Goal: Information Seeking & Learning: Learn about a topic

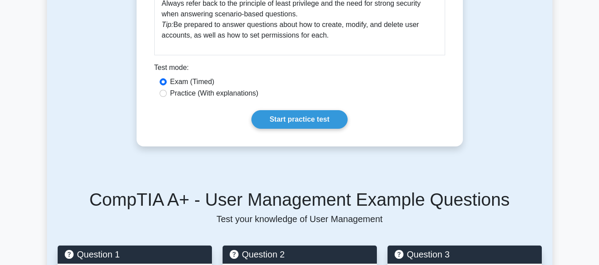
scroll to position [443, 0]
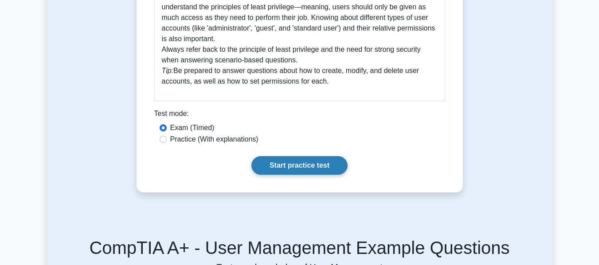
click at [293, 169] on link "Start practice test" at bounding box center [299, 165] width 96 height 19
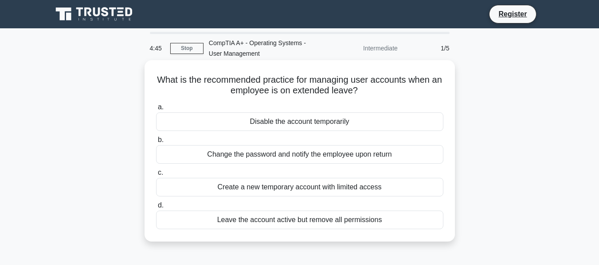
click at [295, 122] on div "Disable the account temporarily" at bounding box center [299, 122] width 287 height 19
click at [156, 110] on input "a. Disable the account temporarily" at bounding box center [156, 108] width 0 height 6
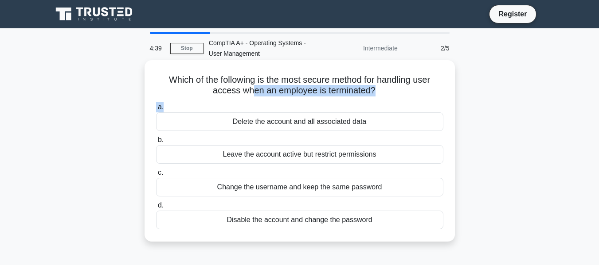
drag, startPoint x: 253, startPoint y: 95, endPoint x: 317, endPoint y: 99, distance: 64.4
click at [317, 99] on div "Which of the following is the most secure method for handling user access when …" at bounding box center [299, 151] width 303 height 175
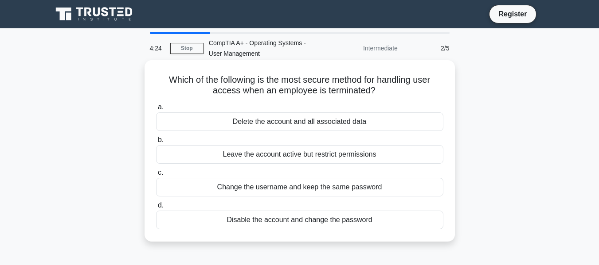
click at [282, 227] on div "Disable the account and change the password" at bounding box center [299, 220] width 287 height 19
click at [156, 209] on input "d. Disable the account and change the password" at bounding box center [156, 206] width 0 height 6
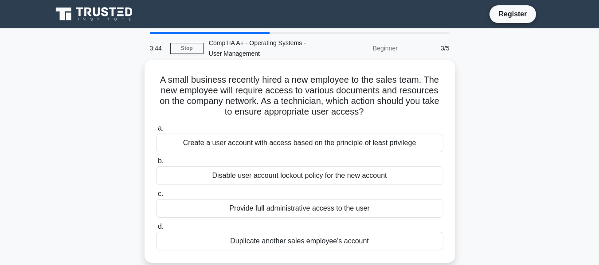
click at [267, 209] on div "Provide full administrative access to the user" at bounding box center [299, 208] width 287 height 19
click at [156, 197] on input "c. Provide full administrative access to the user" at bounding box center [156, 194] width 0 height 6
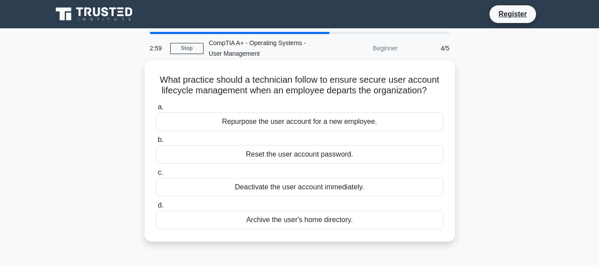
click at [335, 191] on div "Deactivate the user account immediately." at bounding box center [299, 187] width 287 height 19
click at [156, 176] on input "c. Deactivate the user account immediately." at bounding box center [156, 173] width 0 height 6
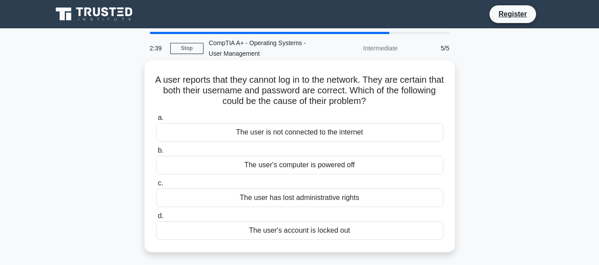
drag, startPoint x: 239, startPoint y: 201, endPoint x: 390, endPoint y: 205, distance: 150.7
click at [385, 204] on div "The user has lost administrative rights" at bounding box center [299, 198] width 287 height 19
click at [390, 205] on div "The user has lost administrative rights" at bounding box center [299, 198] width 287 height 19
click at [156, 187] on input "c. The user has lost administrative rights" at bounding box center [156, 184] width 0 height 6
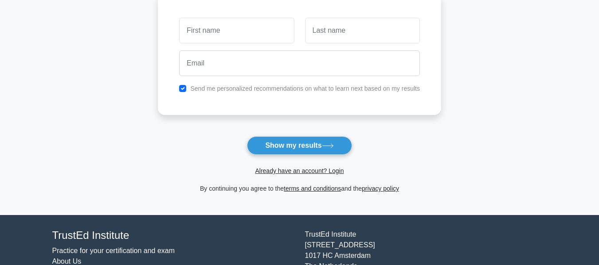
scroll to position [133, 0]
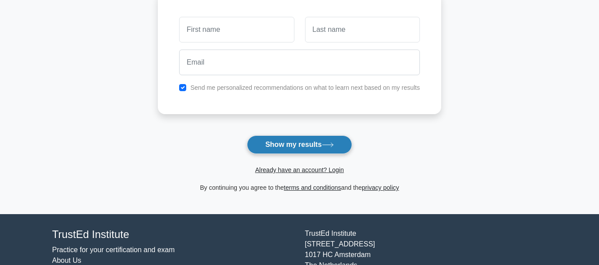
click at [311, 142] on button "Show my results" at bounding box center [299, 145] width 105 height 19
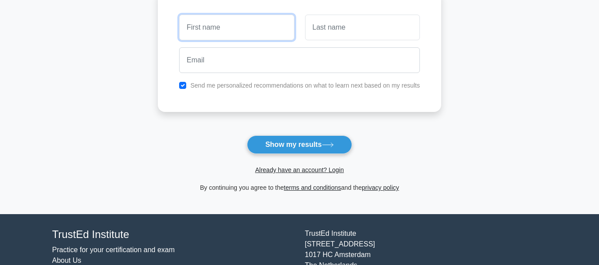
click at [223, 27] on input "text" at bounding box center [236, 28] width 115 height 26
drag, startPoint x: 223, startPoint y: 27, endPoint x: 230, endPoint y: 33, distance: 9.1
click at [231, 29] on input "text" at bounding box center [236, 28] width 115 height 26
type input "[PERSON_NAME]"
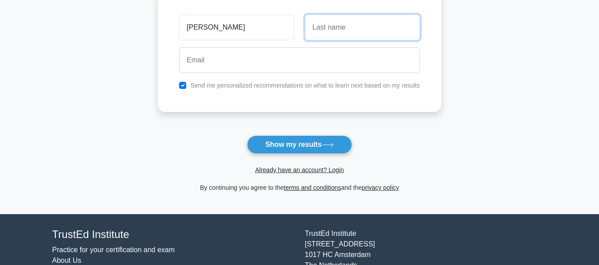
click at [333, 39] on input "text" at bounding box center [362, 28] width 115 height 26
type input "PIRDURKAR"
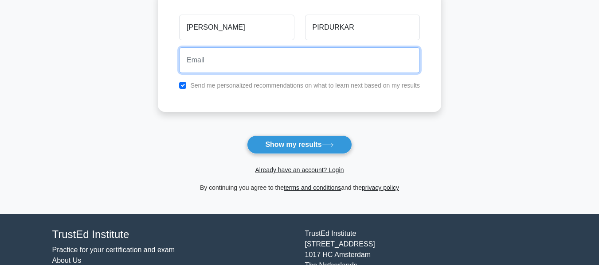
click at [287, 59] on input "email" at bounding box center [299, 60] width 241 height 26
type input "[EMAIL_ADDRESS][DOMAIN_NAME]"
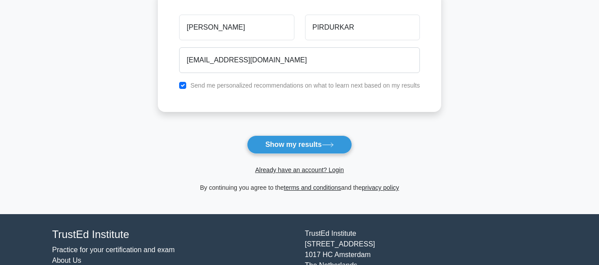
click at [230, 89] on label "Send me personalized recommendations on what to learn next based on my results" at bounding box center [305, 85] width 230 height 7
click at [230, 86] on label "Send me personalized recommendations on what to learn next based on my results" at bounding box center [305, 85] width 230 height 7
click at [183, 86] on input "checkbox" at bounding box center [182, 85] width 7 height 7
click at [229, 87] on label "Send me personalized recommendations on what to learn next based on my results" at bounding box center [305, 85] width 230 height 7
click at [234, 92] on div "SHUBHAM PIRDURKAR PIRDURKARSHUBHAM1212@GMAIL.COM Send me personalized recommend…" at bounding box center [299, 51] width 283 height 122
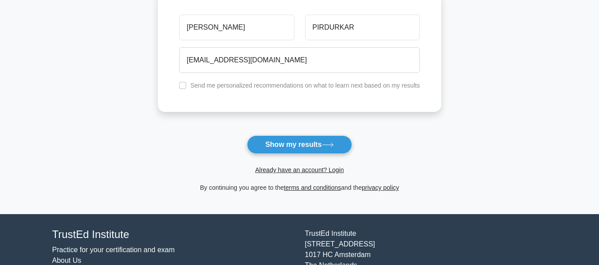
click at [235, 89] on label "Send me personalized recommendations on what to learn next based on my results" at bounding box center [305, 85] width 230 height 7
click at [184, 86] on input "checkbox" at bounding box center [182, 85] width 7 height 7
checkbox input "true"
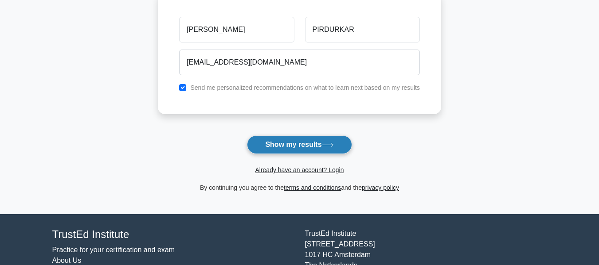
click at [295, 140] on button "Show my results" at bounding box center [299, 145] width 105 height 19
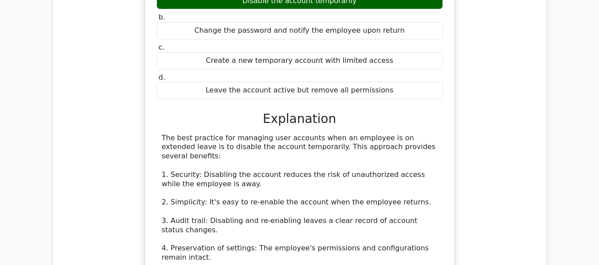
scroll to position [753, 0]
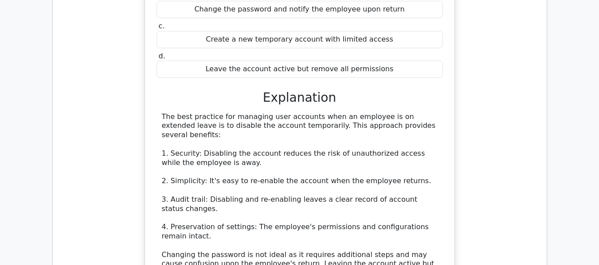
drag, startPoint x: 280, startPoint y: 107, endPoint x: 406, endPoint y: 107, distance: 125.9
click at [406, 113] on div "The best practice for managing user accounts when an employee is on extended le…" at bounding box center [300, 223] width 276 height 221
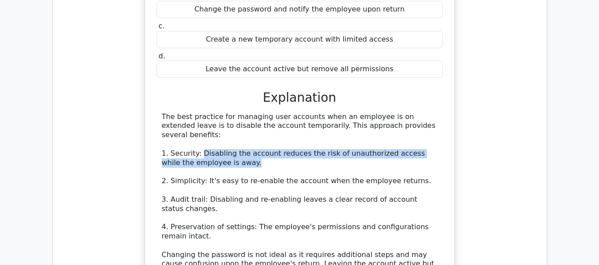
drag, startPoint x: 199, startPoint y: 126, endPoint x: 409, endPoint y: 130, distance: 210.1
click at [409, 130] on div "The best practice for managing user accounts when an employee is on extended le…" at bounding box center [300, 223] width 276 height 221
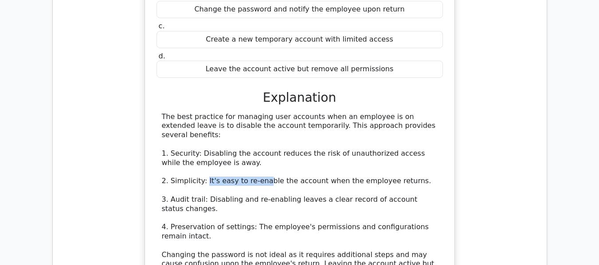
drag, startPoint x: 203, startPoint y: 152, endPoint x: 262, endPoint y: 152, distance: 59.8
click at [258, 152] on div "The best practice for managing user accounts when an employee is on extended le…" at bounding box center [300, 223] width 276 height 221
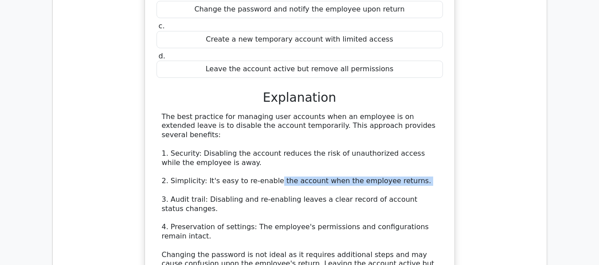
drag, startPoint x: 277, startPoint y: 154, endPoint x: 377, endPoint y: 156, distance: 100.2
click at [377, 156] on div "The best practice for managing user accounts when an employee is on extended le…" at bounding box center [300, 223] width 276 height 221
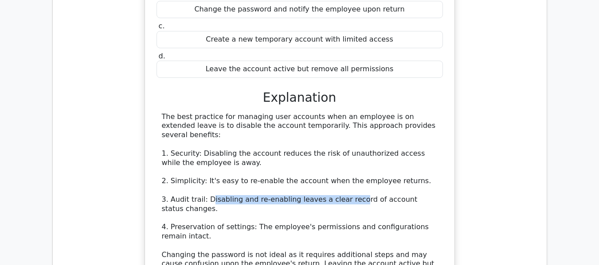
drag, startPoint x: 206, startPoint y: 168, endPoint x: 348, endPoint y: 173, distance: 141.9
click at [345, 173] on div "The best practice for managing user accounts when an employee is on extended le…" at bounding box center [300, 223] width 276 height 221
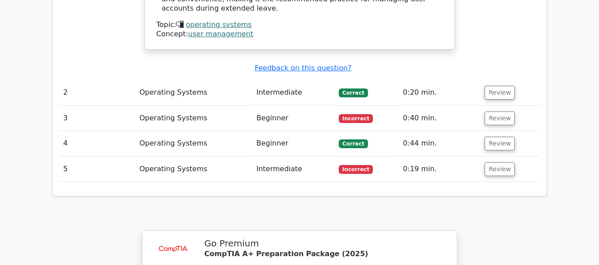
scroll to position [1019, 0]
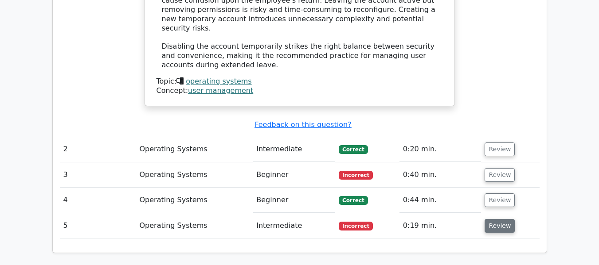
click at [500, 219] on button "Review" at bounding box center [499, 226] width 30 height 14
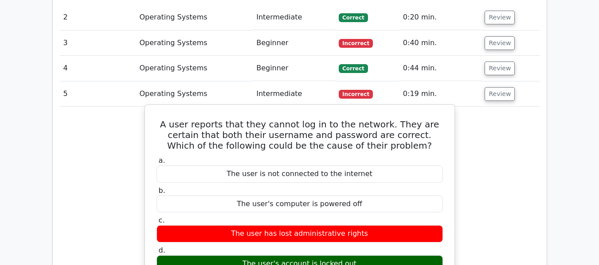
scroll to position [1152, 0]
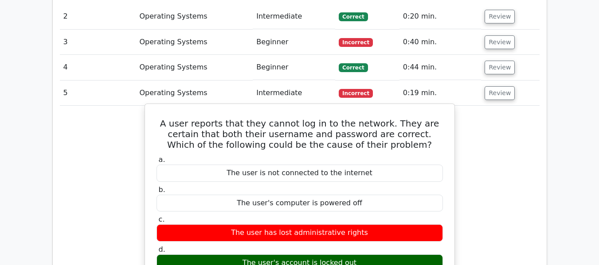
click at [330, 255] on div "The user's account is locked out" at bounding box center [299, 263] width 286 height 17
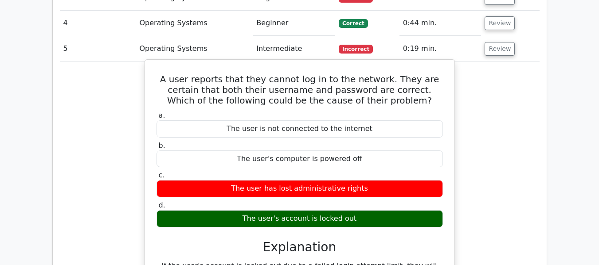
drag, startPoint x: 242, startPoint y: 137, endPoint x: 371, endPoint y: 156, distance: 129.9
click at [371, 156] on div "a. The user is not connected to the internet b. The user's computer is powered …" at bounding box center [299, 169] width 297 height 120
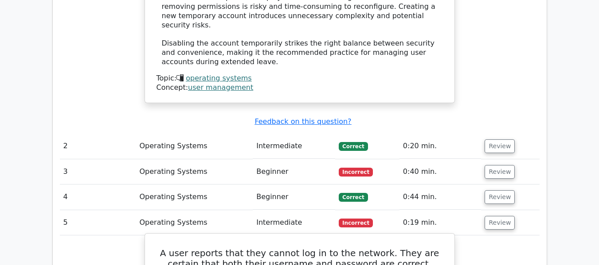
scroll to position [1019, 0]
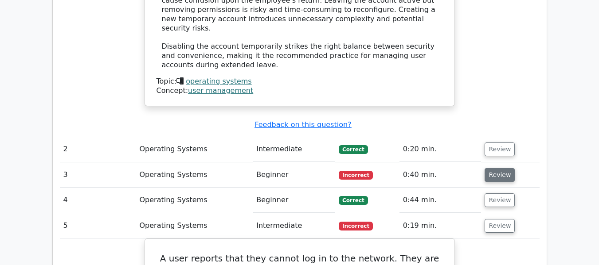
click at [500, 168] on button "Review" at bounding box center [499, 175] width 30 height 14
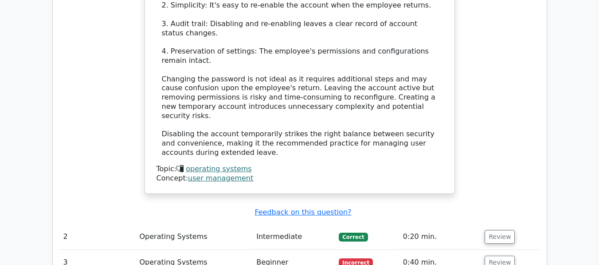
scroll to position [931, 0]
click at [355, 260] on span "Incorrect" at bounding box center [356, 264] width 34 height 9
click at [484, 257] on button "Review" at bounding box center [499, 264] width 30 height 14
click at [494, 257] on button "Review" at bounding box center [499, 264] width 30 height 14
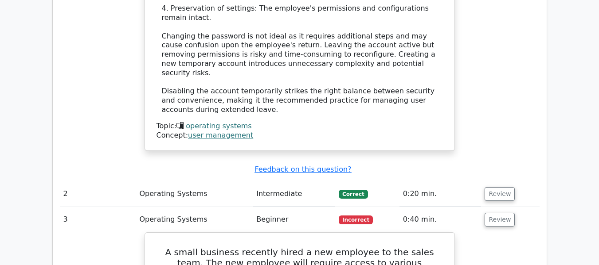
scroll to position [975, 0]
click at [493, 187] on button "Review" at bounding box center [499, 194] width 30 height 14
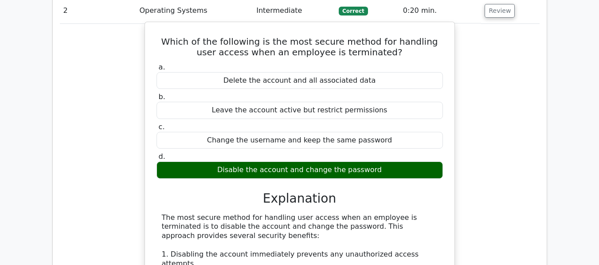
scroll to position [1197, 0]
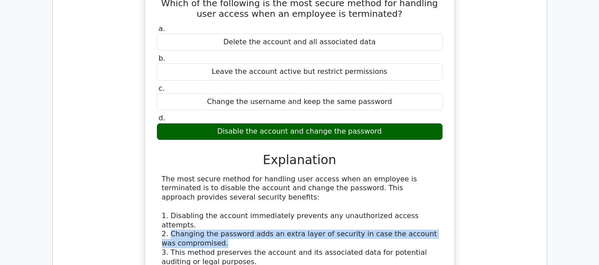
drag, startPoint x: 171, startPoint y: 175, endPoint x: 397, endPoint y: 183, distance: 226.2
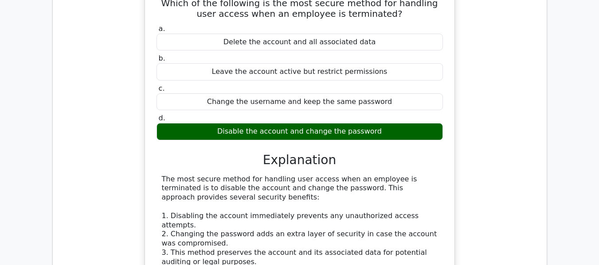
drag, startPoint x: 170, startPoint y: 215, endPoint x: 289, endPoint y: 216, distance: 119.2
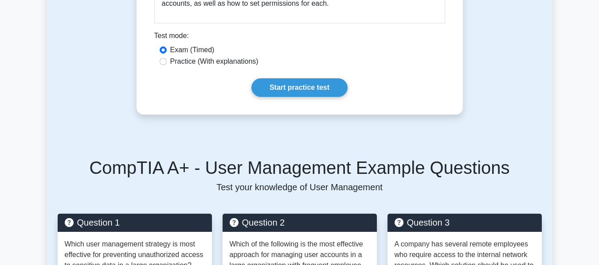
scroll to position [399, 0]
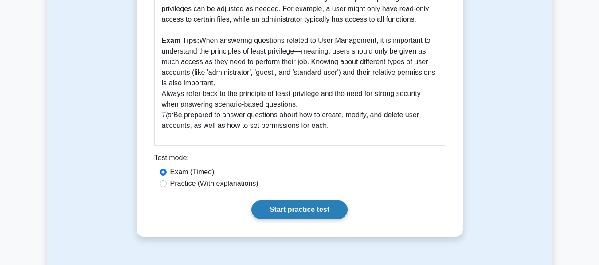
click at [285, 210] on link "Start practice test" at bounding box center [299, 210] width 96 height 19
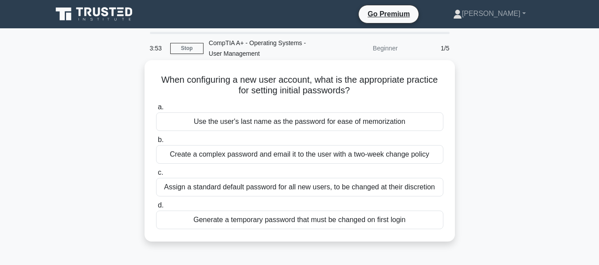
click at [295, 192] on div "Assign a standard default password for all new users, to be changed at their di…" at bounding box center [299, 187] width 287 height 19
click at [192, 197] on div "Assign a standard default password for all new users, to be changed at their di…" at bounding box center [299, 187] width 287 height 19
click at [156, 176] on input "c. Assign a standard default password for all new users, to be changed at their…" at bounding box center [156, 173] width 0 height 6
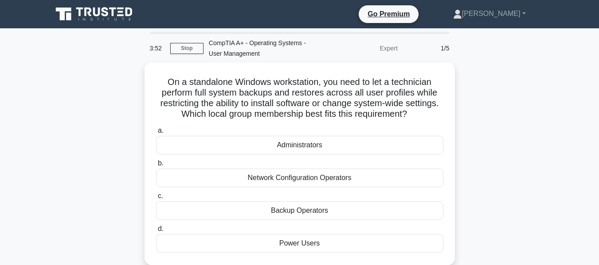
click at [195, 191] on label "c. Backup Operators" at bounding box center [299, 205] width 287 height 29
click at [156, 194] on input "c. Backup Operators" at bounding box center [156, 197] width 0 height 6
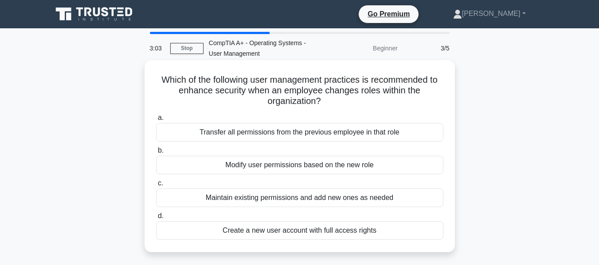
click at [289, 168] on div "Modify user permissions based on the new role" at bounding box center [299, 165] width 287 height 19
click at [156, 154] on input "b. Modify user permissions based on the new role" at bounding box center [156, 151] width 0 height 6
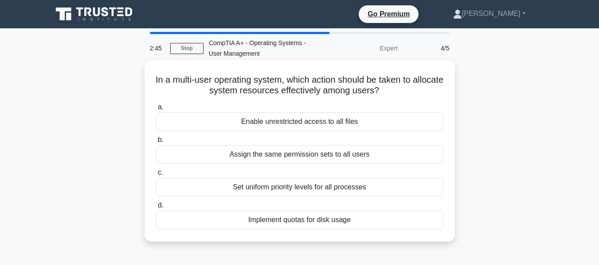
click at [290, 222] on div "Implement quotas for disk usage" at bounding box center [299, 220] width 287 height 19
click at [156, 209] on input "d. Implement quotas for disk usage" at bounding box center [156, 206] width 0 height 6
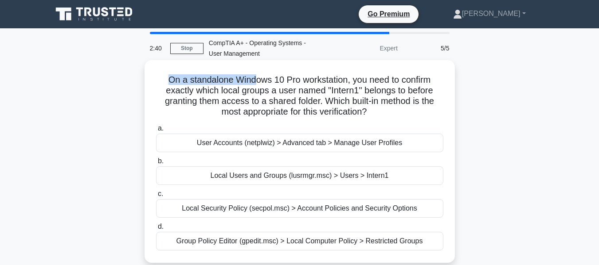
drag, startPoint x: 168, startPoint y: 82, endPoint x: 294, endPoint y: 86, distance: 125.5
click at [277, 84] on h5 "On a standalone Windows 10 Pro workstation, you need to confirm exactly which l…" at bounding box center [299, 95] width 289 height 43
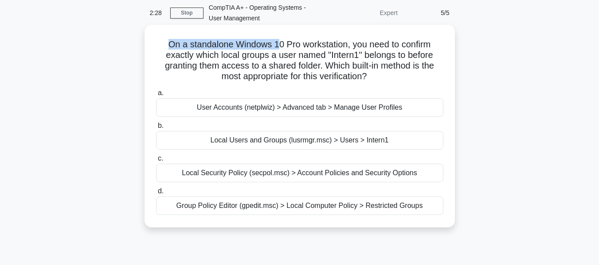
scroll to position [89, 0]
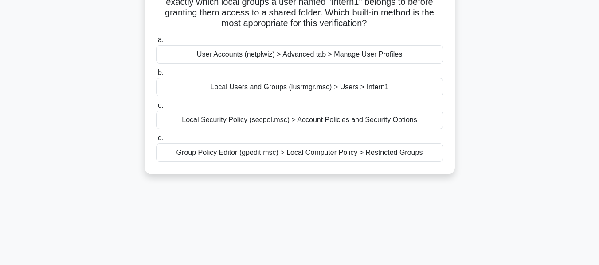
click at [291, 90] on div "Local Users and Groups (lusrmgr.msc) > Users > Intern1" at bounding box center [299, 87] width 287 height 19
click at [156, 76] on input "b. Local Users and Groups (lusrmgr.msc) > Users > Intern1" at bounding box center [156, 73] width 0 height 6
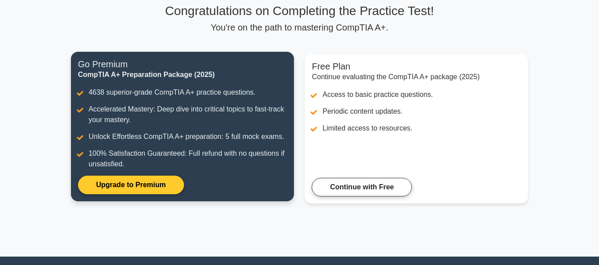
scroll to position [157, 0]
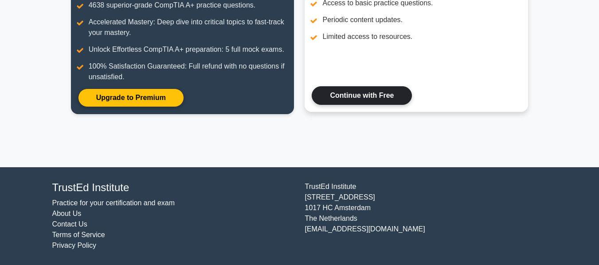
click at [385, 98] on link "Continue with Free" at bounding box center [362, 95] width 100 height 19
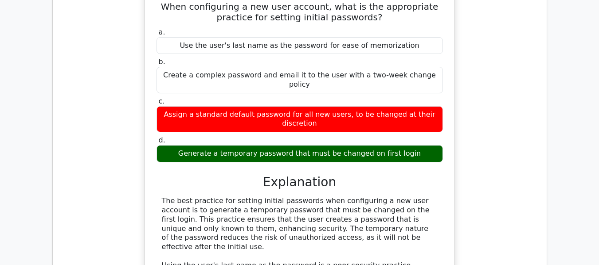
scroll to position [709, 0]
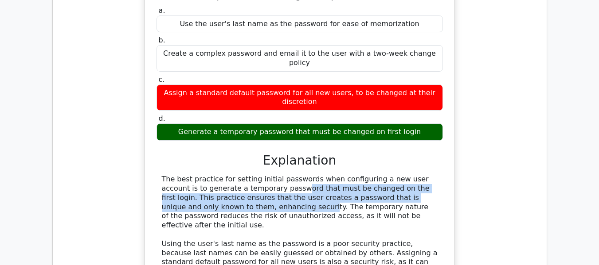
drag, startPoint x: 192, startPoint y: 153, endPoint x: 351, endPoint y: 167, distance: 159.7
click at [417, 175] on div "The best practice for setting initial passwords when configuring a new user acc…" at bounding box center [300, 244] width 276 height 138
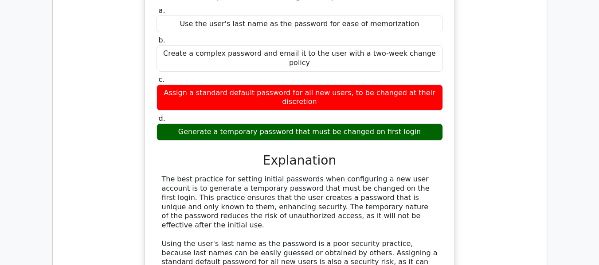
click at [222, 175] on div "The best practice for setting initial passwords when configuring a new user acc…" at bounding box center [300, 244] width 276 height 138
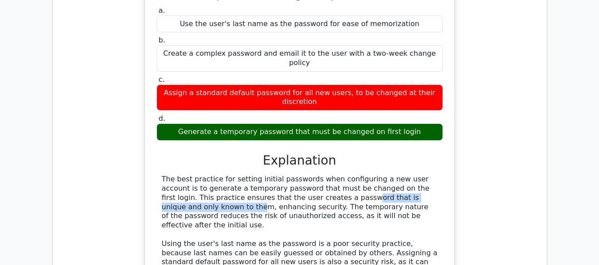
drag, startPoint x: 224, startPoint y: 160, endPoint x: 357, endPoint y: 162, distance: 133.0
click at [348, 175] on div "The best practice for setting initial passwords when configuring a new user acc…" at bounding box center [300, 244] width 276 height 138
drag, startPoint x: 193, startPoint y: 175, endPoint x: 338, endPoint y: 180, distance: 145.0
click at [336, 180] on div "The best practice for setting initial passwords when configuring a new user acc…" at bounding box center [300, 244] width 276 height 138
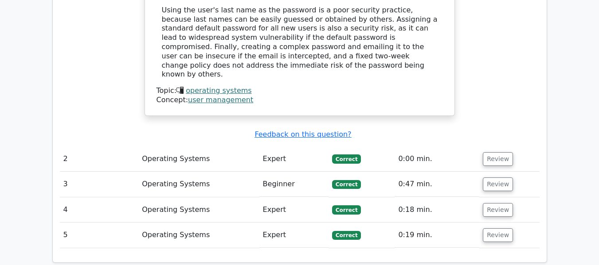
scroll to position [931, 0]
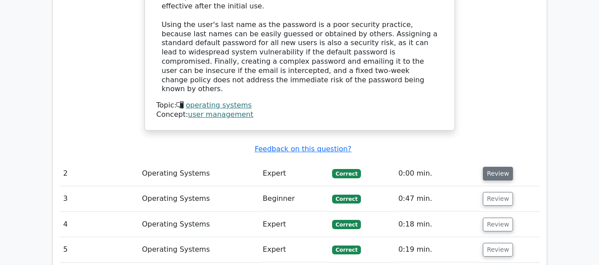
click at [490, 167] on button "Review" at bounding box center [498, 174] width 30 height 14
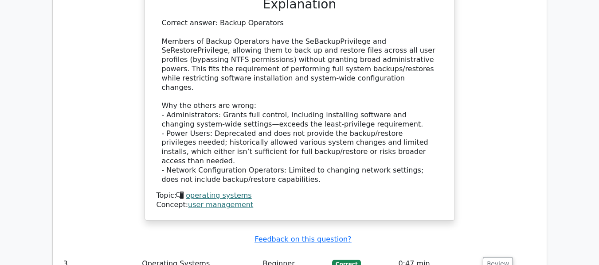
scroll to position [1418, 0]
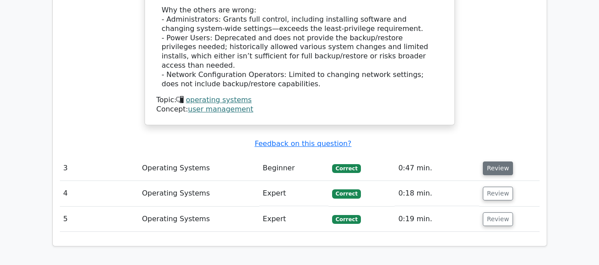
click at [503, 162] on button "Review" at bounding box center [498, 169] width 30 height 14
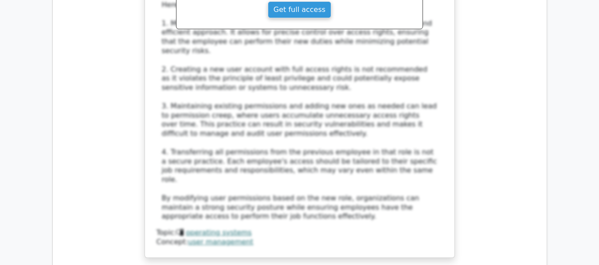
scroll to position [1906, 0]
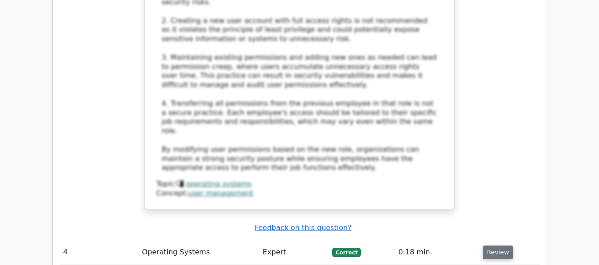
click at [490, 246] on button "Review" at bounding box center [498, 253] width 30 height 14
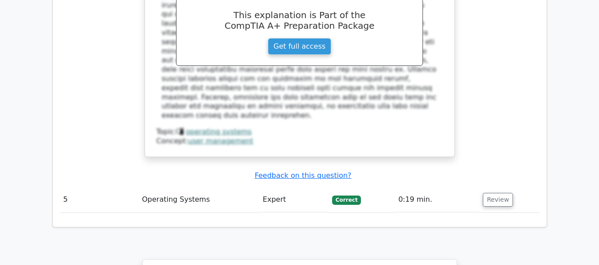
scroll to position [2393, 0]
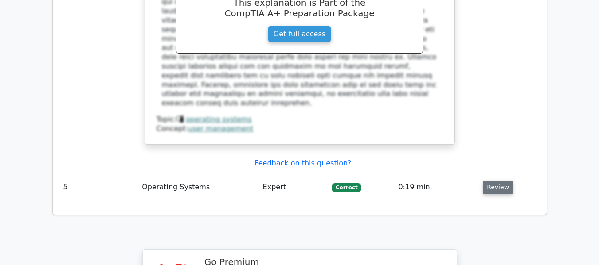
click at [493, 181] on button "Review" at bounding box center [498, 188] width 30 height 14
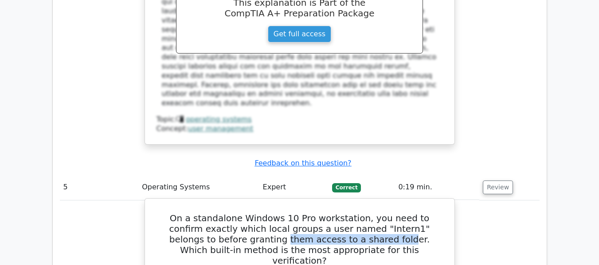
drag, startPoint x: 199, startPoint y: 107, endPoint x: 313, endPoint y: 107, distance: 114.3
click at [313, 213] on h5 "On a standalone Windows 10 Pro workstation, you need to confirm exactly which l…" at bounding box center [300, 239] width 288 height 53
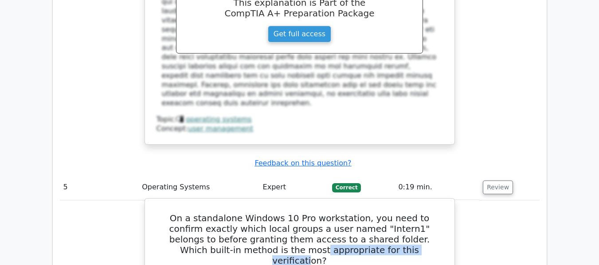
drag, startPoint x: 257, startPoint y: 119, endPoint x: 360, endPoint y: 121, distance: 103.3
click at [360, 213] on h5 "On a standalone Windows 10 Pro workstation, you need to confirm exactly which l…" at bounding box center [300, 239] width 288 height 53
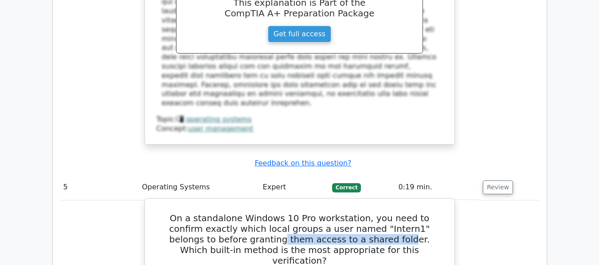
drag, startPoint x: 194, startPoint y: 109, endPoint x: 309, endPoint y: 111, distance: 115.2
click at [309, 213] on h5 "On a standalone Windows 10 Pro workstation, you need to confirm exactly which l…" at bounding box center [300, 239] width 288 height 53
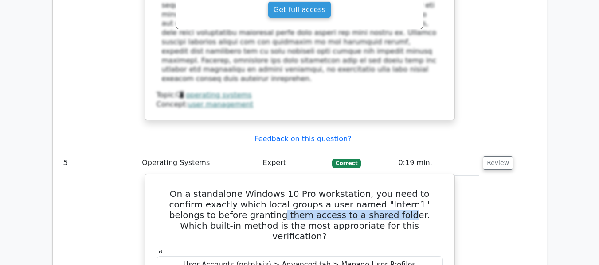
scroll to position [2438, 0]
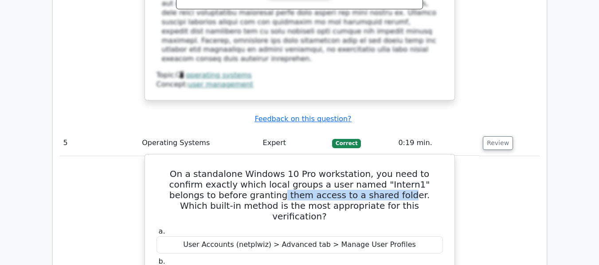
drag, startPoint x: 211, startPoint y: 133, endPoint x: 391, endPoint y: 136, distance: 180.9
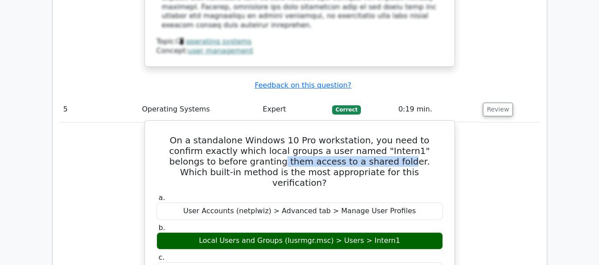
scroll to position [2526, 0]
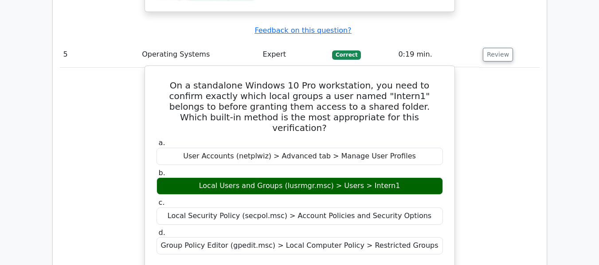
drag, startPoint x: 179, startPoint y: 196, endPoint x: 276, endPoint y: 201, distance: 97.2
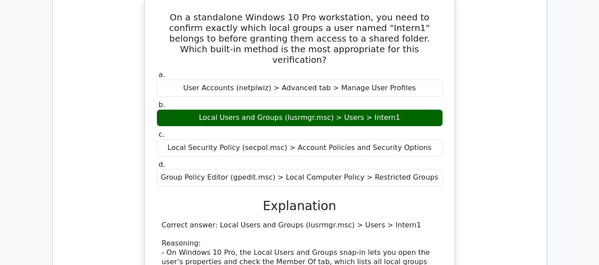
scroll to position [2659, 0]
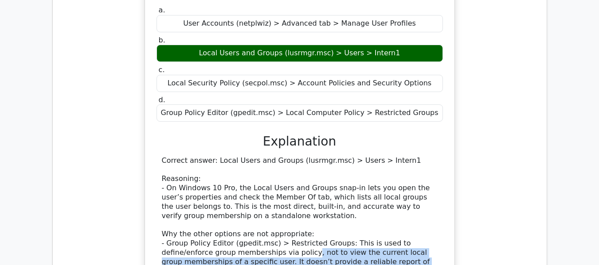
drag, startPoint x: 255, startPoint y: 108, endPoint x: 411, endPoint y: 125, distance: 156.5
click at [411, 156] on div "Correct answer: Local Users and Groups (lusrmgr.msc) > Users > Intern1 Reasonin…" at bounding box center [300, 243] width 276 height 175
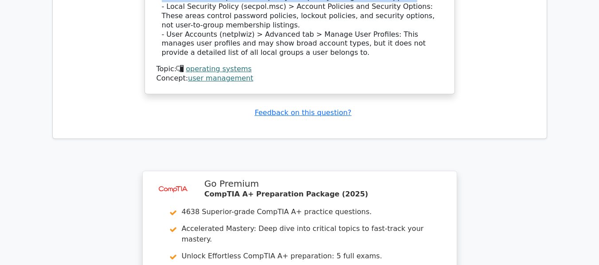
scroll to position [3047, 0]
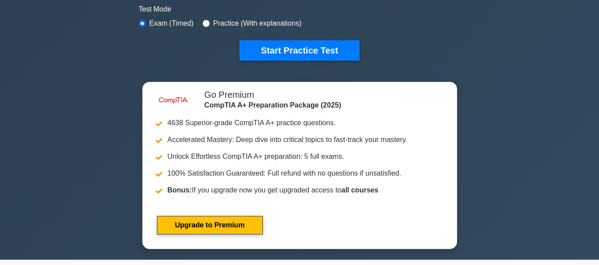
scroll to position [177, 0]
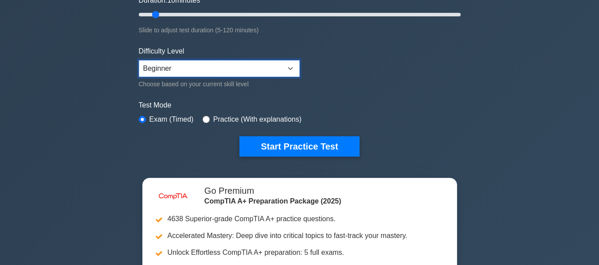
click at [203, 71] on select "Beginner Intermediate Expert" at bounding box center [219, 68] width 161 height 17
select select "intermediate"
click at [139, 60] on select "Beginner Intermediate Expert" at bounding box center [219, 68] width 161 height 17
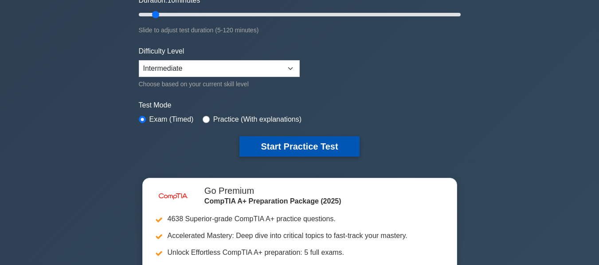
click at [298, 148] on button "Start Practice Test" at bounding box center [299, 147] width 120 height 20
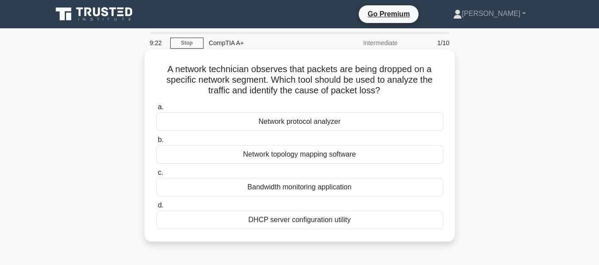
click at [314, 191] on div "Bandwidth monitoring application" at bounding box center [299, 187] width 287 height 19
click at [156, 176] on input "c. Bandwidth monitoring application" at bounding box center [156, 173] width 0 height 6
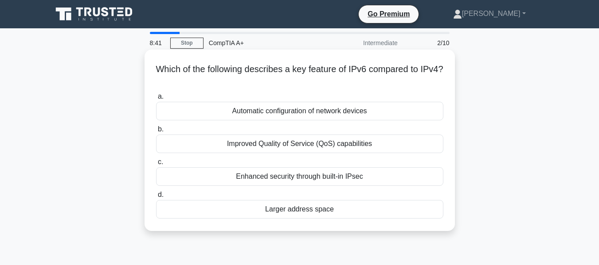
click at [312, 210] on div "Larger address space" at bounding box center [299, 209] width 287 height 19
click at [156, 198] on input "d. Larger address space" at bounding box center [156, 195] width 0 height 6
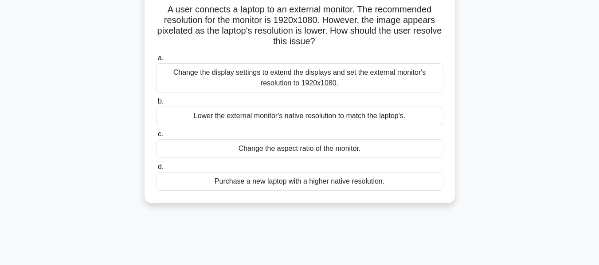
scroll to position [44, 0]
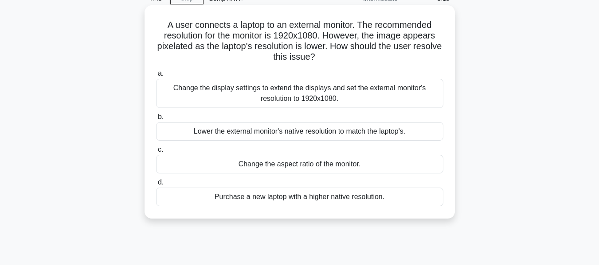
click at [354, 165] on div "Change the aspect ratio of the monitor." at bounding box center [299, 164] width 287 height 19
click at [156, 153] on input "c. Change the aspect ratio of the monitor." at bounding box center [156, 150] width 0 height 6
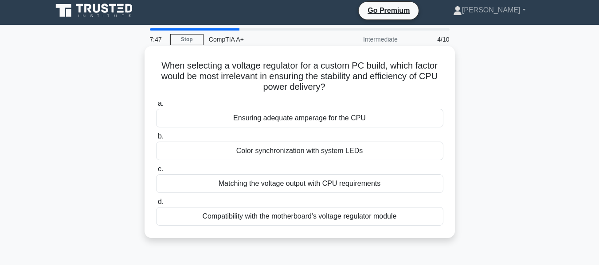
scroll to position [0, 0]
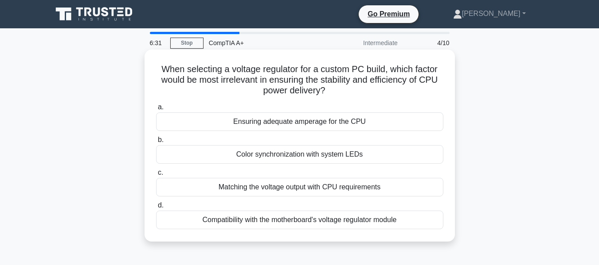
click at [321, 189] on div "Matching the voltage output with CPU requirements" at bounding box center [299, 187] width 287 height 19
click at [156, 176] on input "c. Matching the voltage output with CPU requirements" at bounding box center [156, 173] width 0 height 6
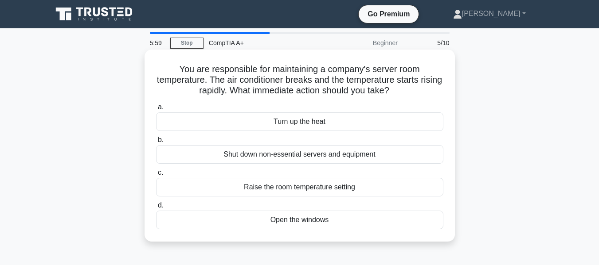
click at [277, 157] on div "Shut down non-essential servers and equipment" at bounding box center [299, 154] width 287 height 19
click at [156, 143] on input "b. Shut down non-essential servers and equipment" at bounding box center [156, 140] width 0 height 6
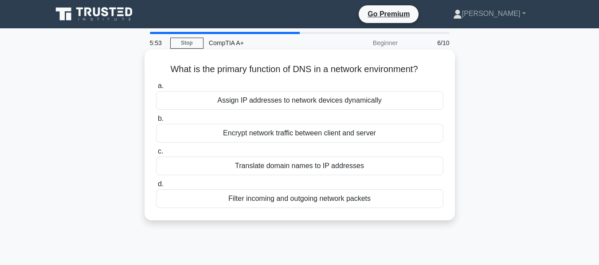
click at [294, 168] on div "Translate domain names to IP addresses" at bounding box center [299, 166] width 287 height 19
click at [156, 155] on input "c. Translate domain names to IP addresses" at bounding box center [156, 152] width 0 height 6
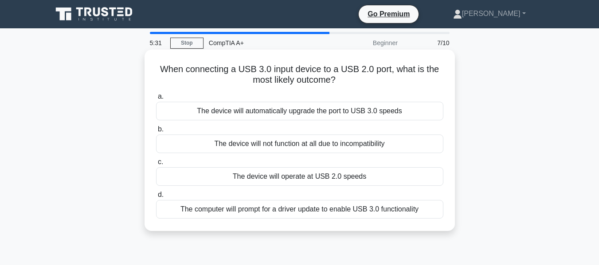
click at [345, 145] on div "The device will not function at all due to incompatibility" at bounding box center [299, 144] width 287 height 19
click at [156, 133] on input "b. The device will not function at all due to incompatibility" at bounding box center [156, 130] width 0 height 6
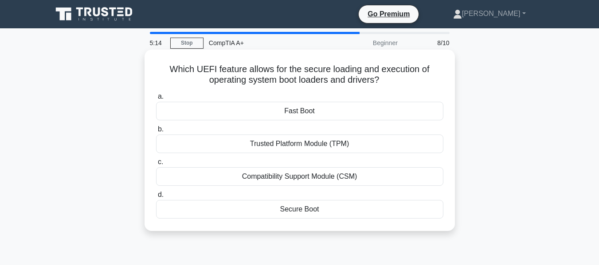
click at [310, 212] on div "Secure Boot" at bounding box center [299, 209] width 287 height 19
click at [156, 198] on input "d. Secure Boot" at bounding box center [156, 195] width 0 height 6
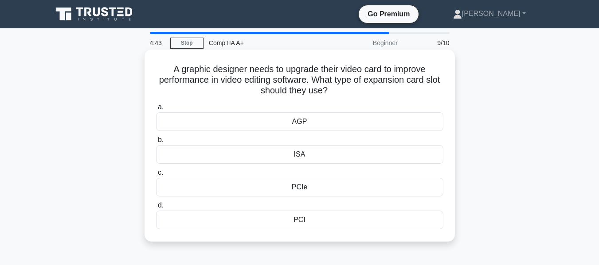
click at [326, 123] on div "AGP" at bounding box center [299, 122] width 287 height 19
click at [156, 110] on input "a. AGP" at bounding box center [156, 108] width 0 height 6
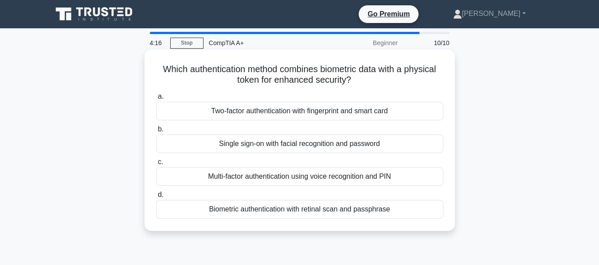
click at [330, 179] on div "Multi-factor authentication using voice recognition and PIN" at bounding box center [299, 177] width 287 height 19
click at [156, 165] on input "c. Multi-factor authentication using voice recognition and PIN" at bounding box center [156, 163] width 0 height 6
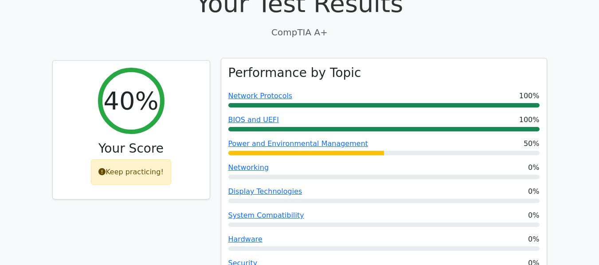
scroll to position [310, 0]
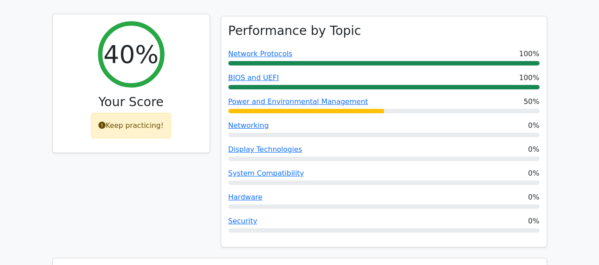
drag, startPoint x: 118, startPoint y: 26, endPoint x: 111, endPoint y: 27, distance: 7.3
click at [118, 39] on h2 "40%" at bounding box center [130, 54] width 55 height 30
drag, startPoint x: 111, startPoint y: 27, endPoint x: 159, endPoint y: 43, distance: 50.0
click at [158, 43] on div "40%" at bounding box center [131, 54] width 66 height 66
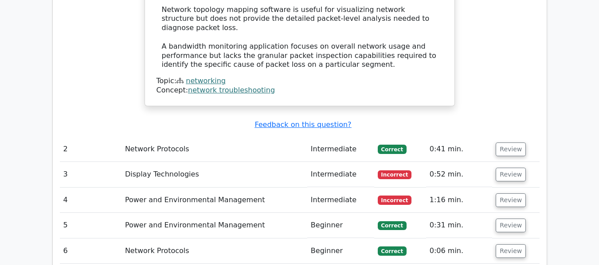
scroll to position [1108, 0]
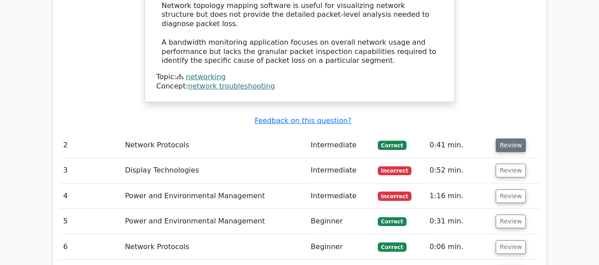
click at [510, 139] on button "Review" at bounding box center [511, 146] width 30 height 14
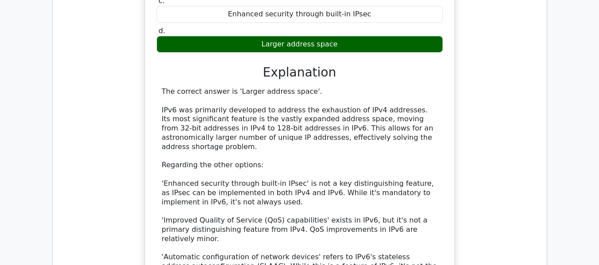
scroll to position [1374, 0]
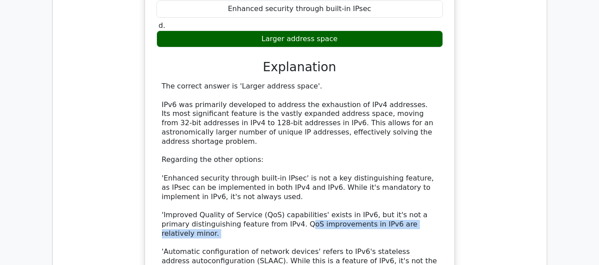
drag, startPoint x: 269, startPoint y: 177, endPoint x: 347, endPoint y: 182, distance: 77.2
click at [344, 182] on div "The correct answer is 'Larger address space'. IPv6 was primarily developed to a…" at bounding box center [300, 183] width 276 height 203
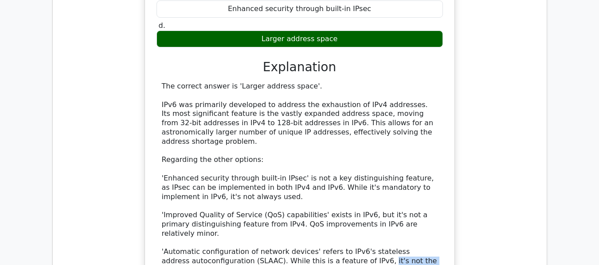
drag, startPoint x: 342, startPoint y: 206, endPoint x: 405, endPoint y: 206, distance: 62.9
click at [419, 203] on div "The correct answer is 'Larger address space'. IPv6 was primarily developed to a…" at bounding box center [300, 183] width 276 height 203
drag, startPoint x: 290, startPoint y: 216, endPoint x: 373, endPoint y: 219, distance: 82.9
click at [373, 219] on div "The correct answer is 'Larger address space'. IPv6 was primarily developed to a…" at bounding box center [300, 183] width 276 height 203
click at [298, 231] on div "The correct answer is 'Larger address space'. IPv6 was primarily developed to a…" at bounding box center [299, 196] width 286 height 228
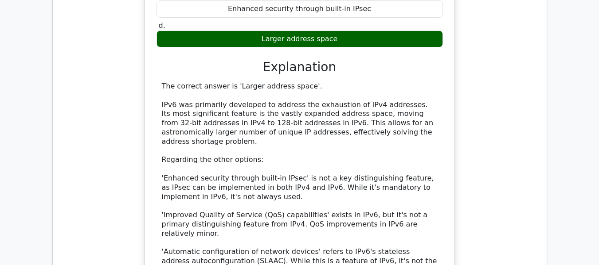
drag, startPoint x: 318, startPoint y: 212, endPoint x: 387, endPoint y: 217, distance: 68.9
click at [387, 217] on div "The correct answer is 'Larger address space'. IPv6 was primarily developed to a…" at bounding box center [300, 183] width 276 height 203
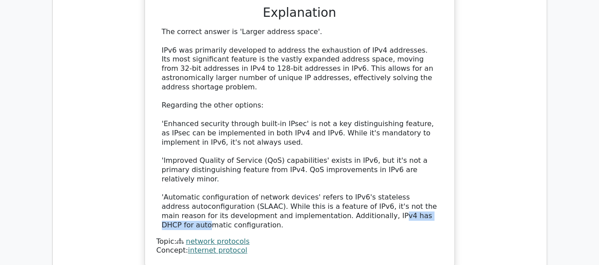
scroll to position [1551, 0]
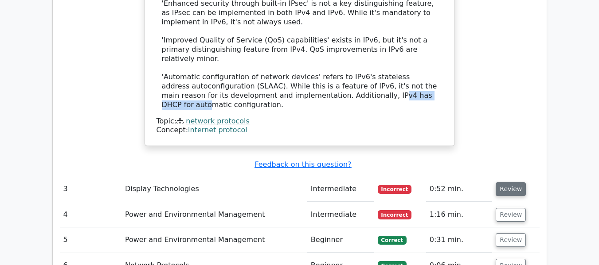
click at [514, 183] on button "Review" at bounding box center [511, 190] width 30 height 14
click at [499, 183] on button "Review" at bounding box center [511, 190] width 30 height 14
click at [505, 183] on button "Review" at bounding box center [511, 190] width 30 height 14
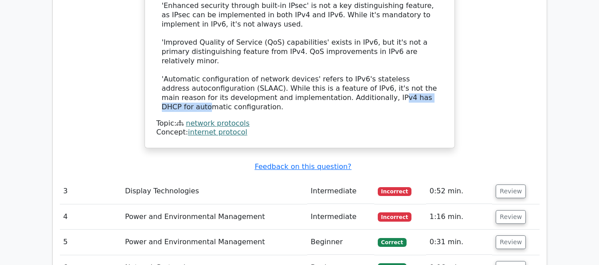
click at [496, 185] on button "Review" at bounding box center [511, 192] width 30 height 14
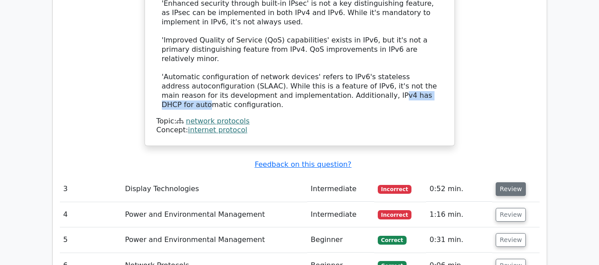
click at [502, 183] on button "Review" at bounding box center [511, 190] width 30 height 14
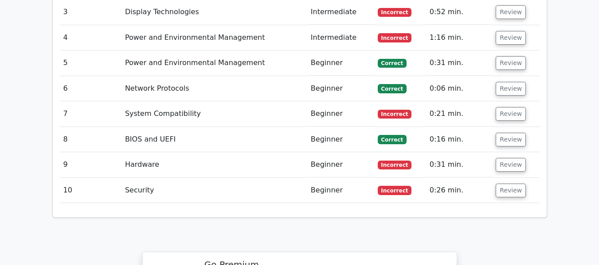
scroll to position [1463, 0]
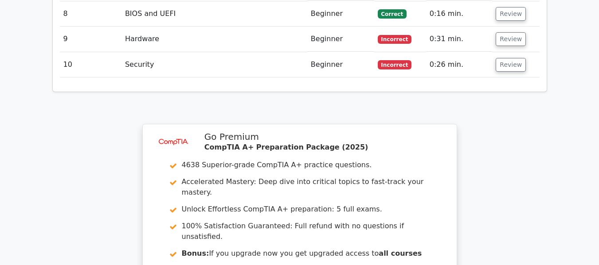
scroll to position [1950, 0]
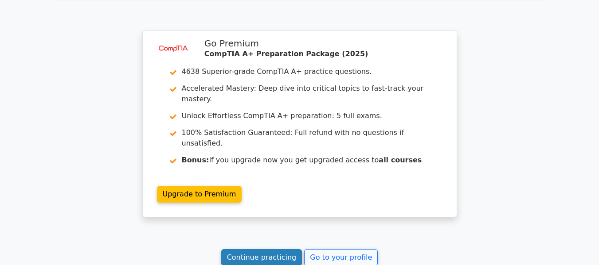
click at [264, 250] on link "Continue practicing" at bounding box center [261, 258] width 81 height 17
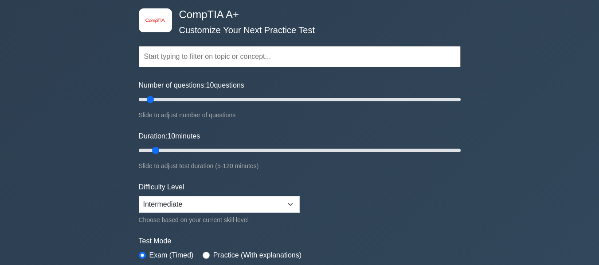
scroll to position [89, 0]
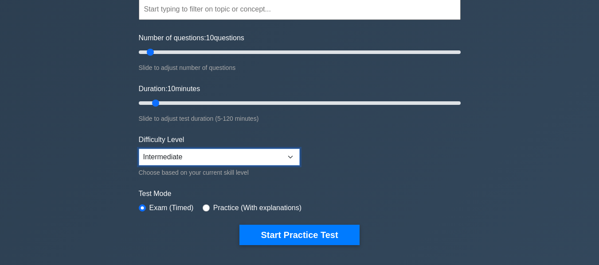
click at [203, 155] on select "Beginner Intermediate Expert" at bounding box center [219, 157] width 161 height 17
click at [139, 149] on select "Beginner Intermediate Expert" at bounding box center [219, 157] width 161 height 17
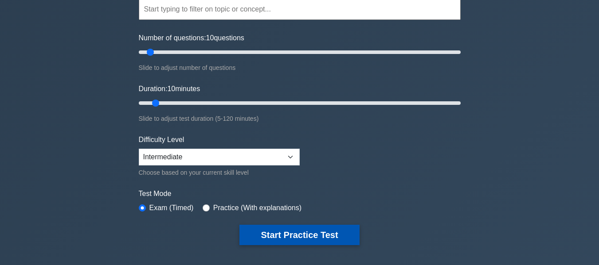
click at [309, 229] on button "Start Practice Test" at bounding box center [299, 235] width 120 height 20
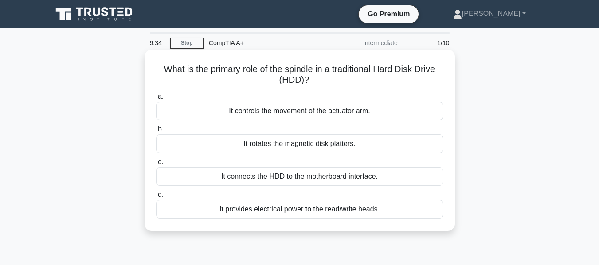
click at [303, 145] on div "It rotates the magnetic disk platters." at bounding box center [299, 144] width 287 height 19
click at [156, 133] on input "b. It rotates the magnetic disk platters." at bounding box center [156, 130] width 0 height 6
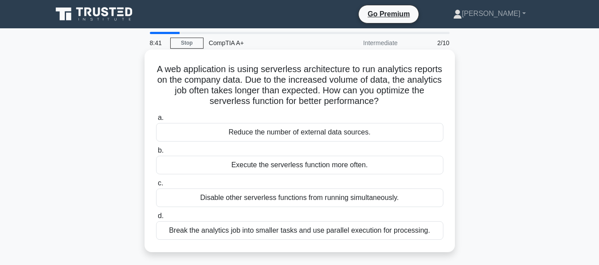
click at [362, 233] on div "Break the analytics job into smaller tasks and use parallel execution for proce…" at bounding box center [299, 231] width 287 height 19
click at [156, 219] on input "d. Break the analytics job into smaller tasks and use parallel execution for pr…" at bounding box center [156, 217] width 0 height 6
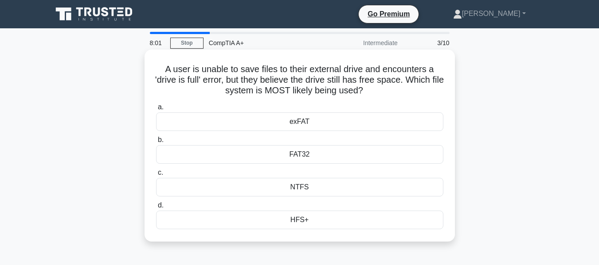
click at [304, 158] on div "FAT32" at bounding box center [299, 154] width 287 height 19
click at [156, 143] on input "b. FAT32" at bounding box center [156, 140] width 0 height 6
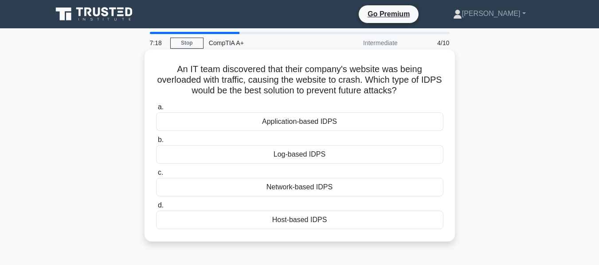
click at [325, 119] on div "Application-based IDPS" at bounding box center [299, 122] width 287 height 19
click at [156, 110] on input "a. Application-based IDPS" at bounding box center [156, 108] width 0 height 6
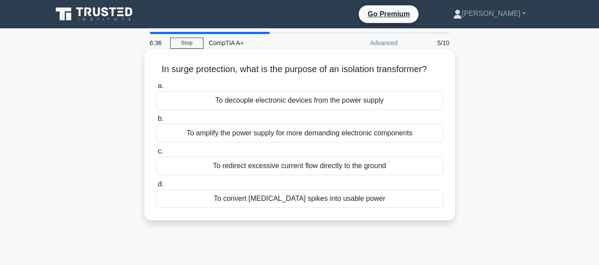
click at [311, 166] on div "To redirect excessive current flow directly to the ground" at bounding box center [299, 166] width 287 height 19
click at [156, 155] on input "c. To redirect excessive current flow directly to the ground" at bounding box center [156, 152] width 0 height 6
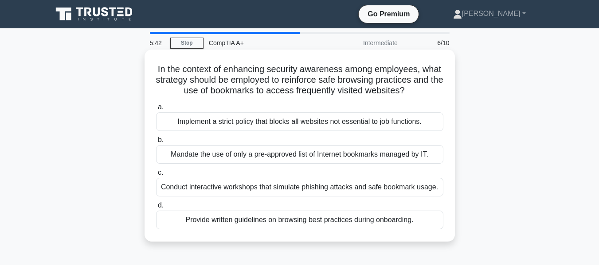
click at [322, 123] on div "Implement a strict policy that blocks all websites not essential to job functio…" at bounding box center [299, 122] width 287 height 19
click at [156, 110] on input "a. Implement a strict policy that blocks all websites not essential to job func…" at bounding box center [156, 108] width 0 height 6
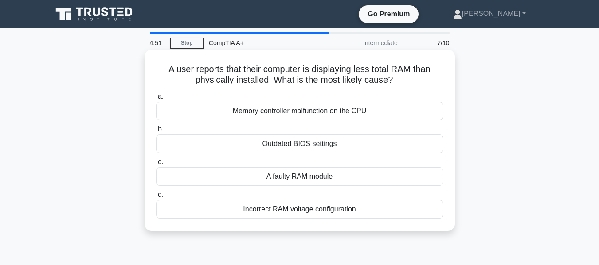
click at [289, 173] on div "A faulty RAM module" at bounding box center [299, 177] width 287 height 19
click at [156, 165] on input "c. A faulty RAM module" at bounding box center [156, 163] width 0 height 6
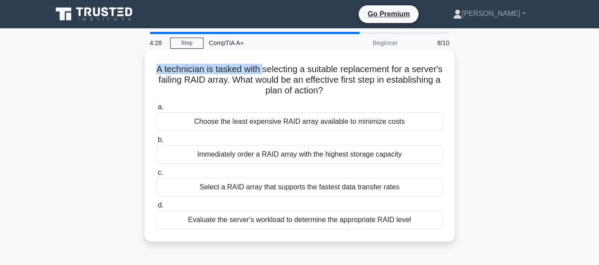
drag, startPoint x: 171, startPoint y: 72, endPoint x: 278, endPoint y: 68, distance: 107.3
click at [278, 68] on h5 "A technician is tasked with selecting a suitable replacement for a server's fai…" at bounding box center [299, 80] width 289 height 33
click at [312, 221] on div "Evaluate the server's workload to determine the appropriate RAID level" at bounding box center [299, 220] width 287 height 19
click at [156, 209] on input "d. Evaluate the server's workload to determine the appropriate RAID level" at bounding box center [156, 206] width 0 height 6
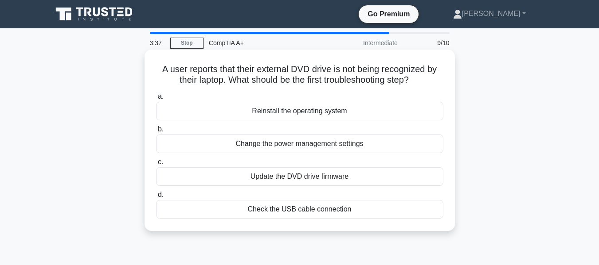
click at [297, 208] on div "Check the USB cable connection" at bounding box center [299, 209] width 287 height 19
click at [156, 198] on input "d. Check the USB cable connection" at bounding box center [156, 195] width 0 height 6
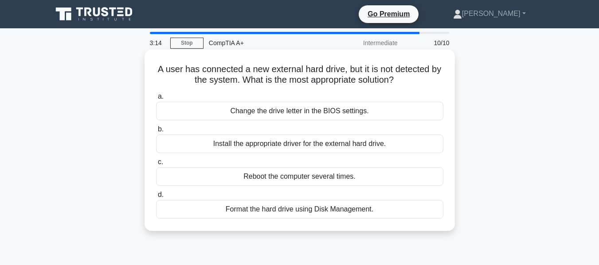
click at [296, 179] on div "Reboot the computer several times." at bounding box center [299, 177] width 287 height 19
click at [156, 165] on input "c. Reboot the computer several times." at bounding box center [156, 163] width 0 height 6
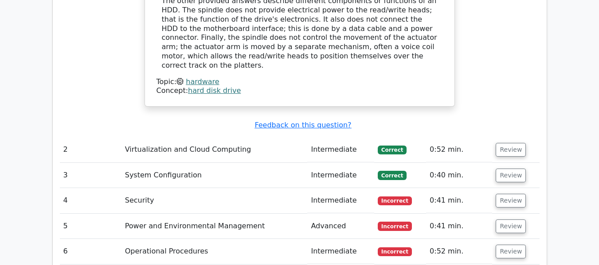
scroll to position [1064, 0]
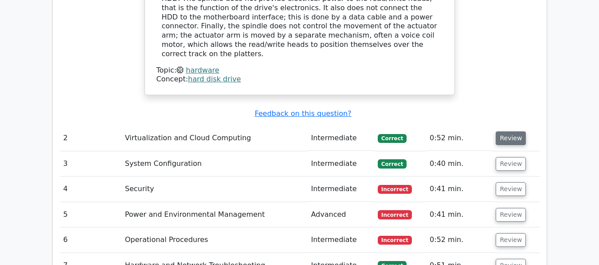
click at [505, 132] on button "Review" at bounding box center [511, 139] width 30 height 14
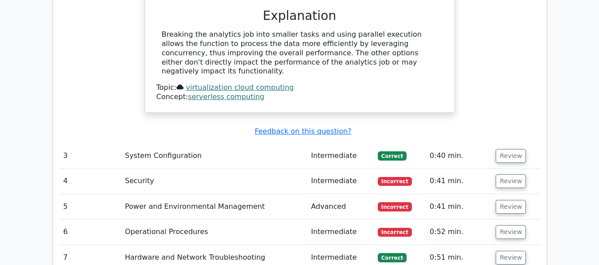
scroll to position [1418, 0]
click at [509, 149] on button "Review" at bounding box center [511, 156] width 30 height 14
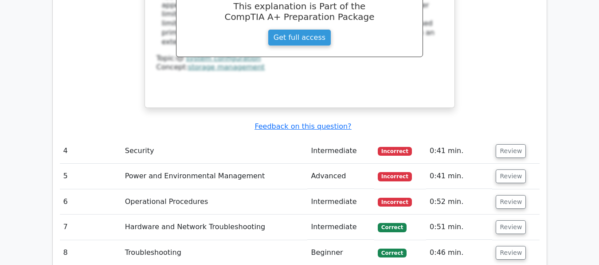
scroll to position [1817, 0]
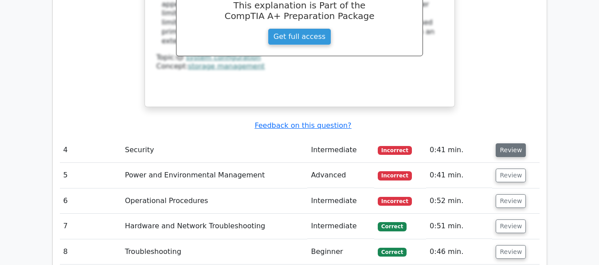
click at [510, 144] on button "Review" at bounding box center [511, 151] width 30 height 14
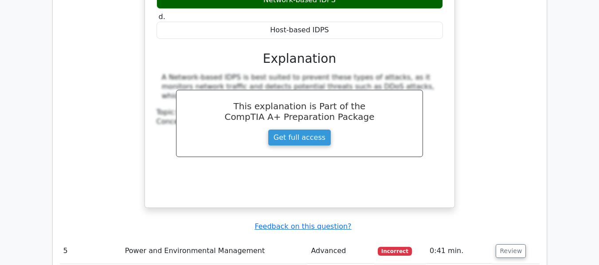
scroll to position [2127, 0]
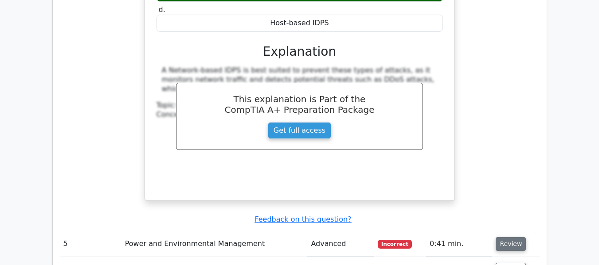
click at [508, 238] on button "Review" at bounding box center [511, 245] width 30 height 14
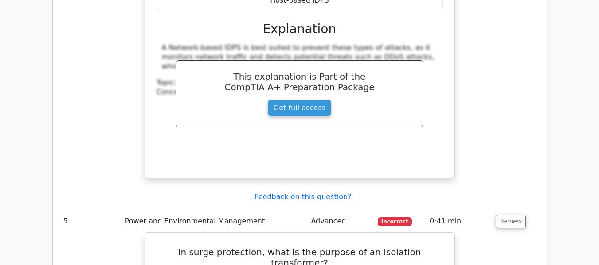
scroll to position [2172, 0]
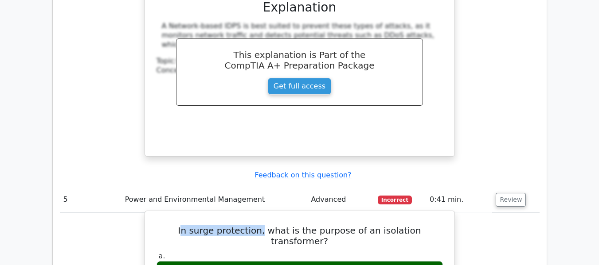
drag, startPoint x: 164, startPoint y: 152, endPoint x: 240, endPoint y: 148, distance: 76.3
click at [240, 226] on h5 "In surge protection, what is the purpose of an isolation transformer?" at bounding box center [300, 236] width 288 height 21
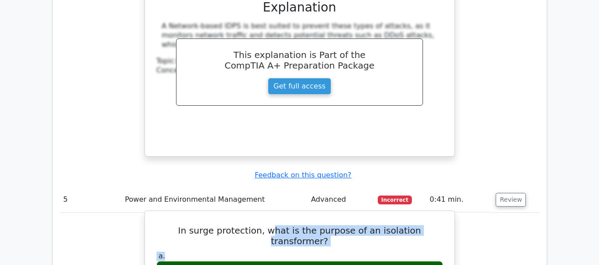
drag, startPoint x: 248, startPoint y: 154, endPoint x: 421, endPoint y: 160, distance: 172.5
click at [219, 261] on div "To decouple electronic devices from the power supply" at bounding box center [299, 269] width 286 height 17
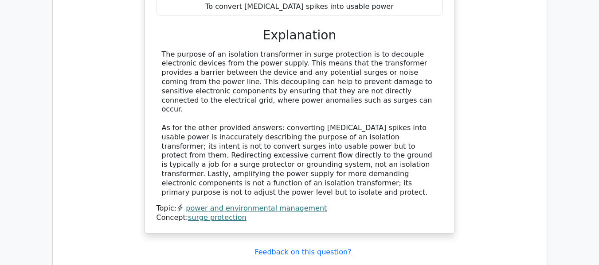
scroll to position [2615, 0]
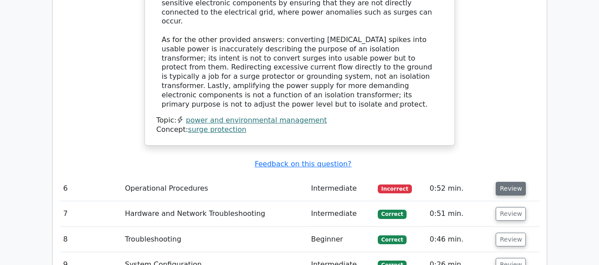
click at [507, 182] on button "Review" at bounding box center [511, 189] width 30 height 14
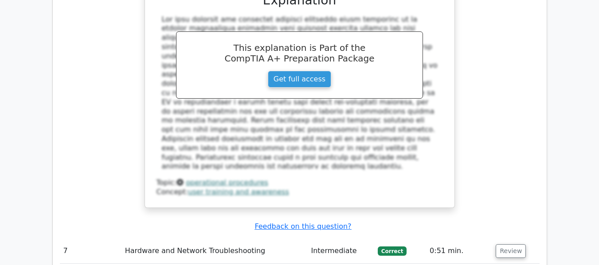
scroll to position [3058, 0]
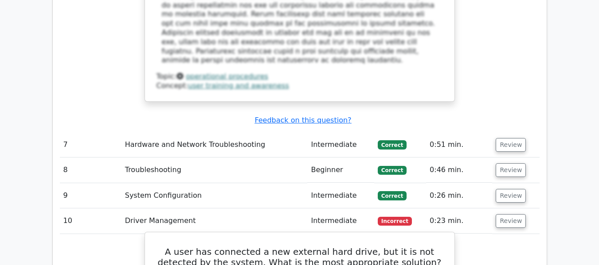
scroll to position [3147, 0]
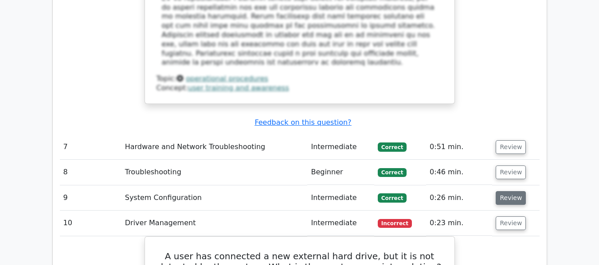
click at [508, 191] on button "Review" at bounding box center [511, 198] width 30 height 14
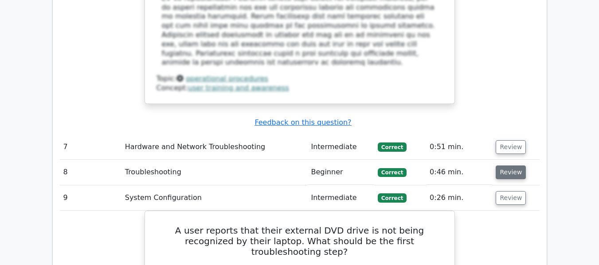
click at [505, 166] on button "Review" at bounding box center [511, 173] width 30 height 14
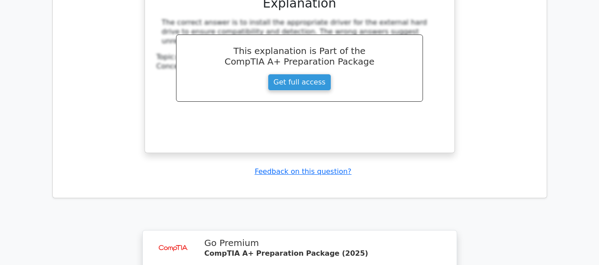
scroll to position [4565, 0]
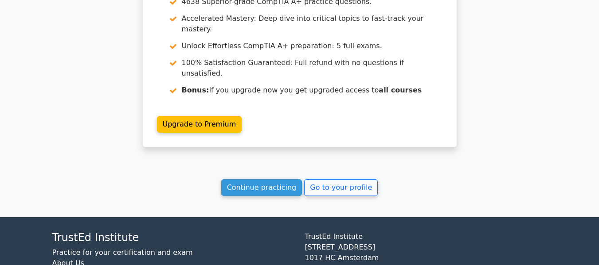
scroll to position [1510, 0]
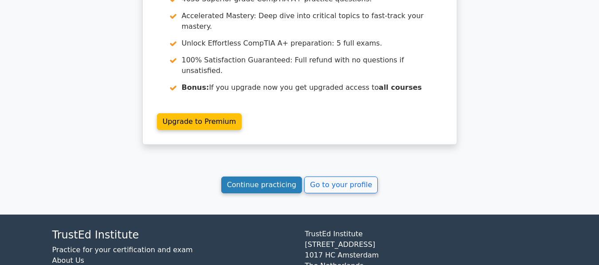
click at [273, 177] on link "Continue practicing" at bounding box center [261, 185] width 81 height 17
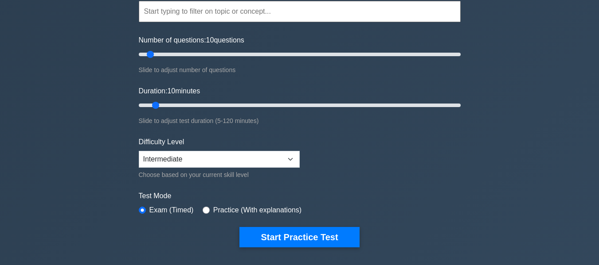
scroll to position [89, 0]
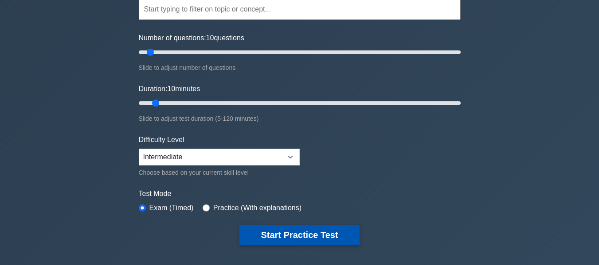
click at [308, 234] on button "Start Practice Test" at bounding box center [299, 235] width 120 height 20
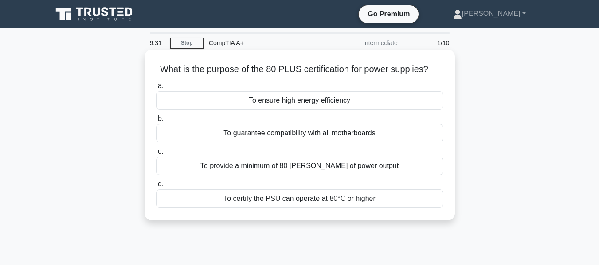
click at [295, 128] on div "To guarantee compatibility with all motherboards" at bounding box center [299, 133] width 287 height 19
click at [156, 122] on input "b. To guarantee compatibility with all motherboards" at bounding box center [156, 119] width 0 height 6
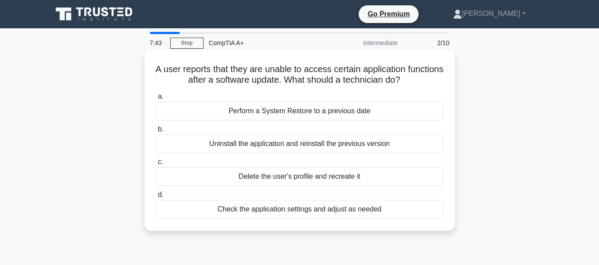
click at [304, 110] on div "Perform a System Restore to a previous date" at bounding box center [299, 111] width 287 height 19
click at [156, 100] on input "a. Perform a System Restore to a previous date" at bounding box center [156, 97] width 0 height 6
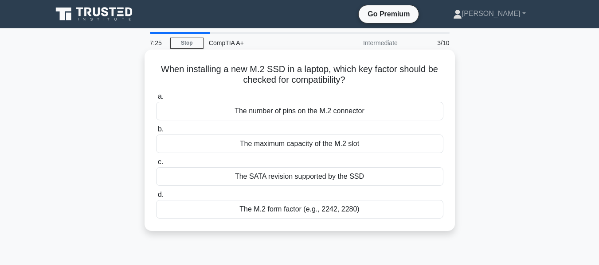
click at [307, 176] on div "The SATA revision supported by the SSD" at bounding box center [299, 177] width 287 height 19
click at [156, 165] on input "c. The SATA revision supported by the SSD" at bounding box center [156, 163] width 0 height 6
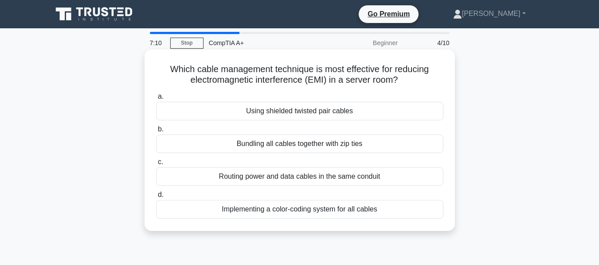
click at [294, 117] on div "Using shielded twisted pair cables" at bounding box center [299, 111] width 287 height 19
click at [156, 100] on input "a. Using shielded twisted pair cables" at bounding box center [156, 97] width 0 height 6
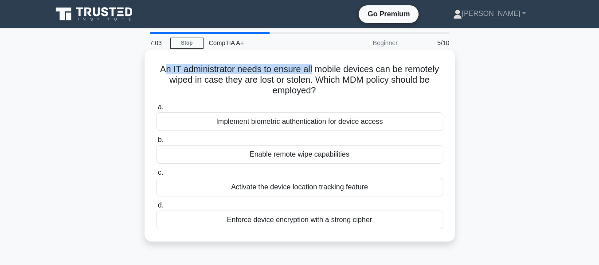
drag, startPoint x: 162, startPoint y: 70, endPoint x: 322, endPoint y: 71, distance: 160.0
click at [313, 72] on h5 "An IT administrator needs to ensure all mobile devices can be remotely wiped in…" at bounding box center [299, 80] width 289 height 33
drag, startPoint x: 315, startPoint y: 82, endPoint x: 344, endPoint y: 86, distance: 29.9
click at [344, 86] on h5 "An IT administrator needs to ensure all mobile devices can be remotely wiped in…" at bounding box center [299, 80] width 289 height 33
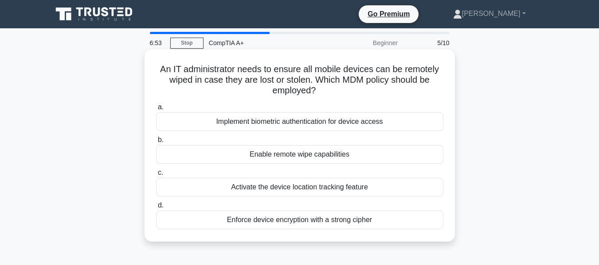
click at [328, 88] on h5 "An IT administrator needs to ensure all mobile devices can be remotely wiped in…" at bounding box center [299, 80] width 289 height 33
click at [352, 94] on h5 "An IT administrator needs to ensure all mobile devices can be remotely wiped in…" at bounding box center [299, 80] width 289 height 33
click at [294, 190] on div "Activate the device location tracking feature" at bounding box center [299, 187] width 287 height 19
click at [156, 176] on input "c. Activate the device location tracking feature" at bounding box center [156, 173] width 0 height 6
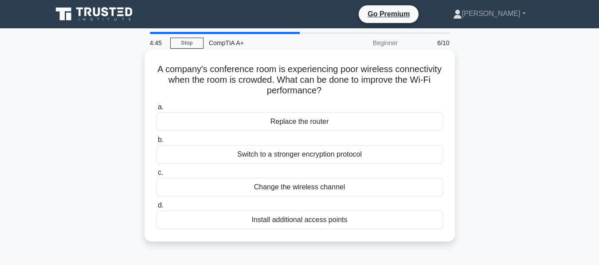
click at [334, 222] on div "Install additional access points" at bounding box center [299, 220] width 287 height 19
click at [156, 209] on input "d. Install additional access points" at bounding box center [156, 206] width 0 height 6
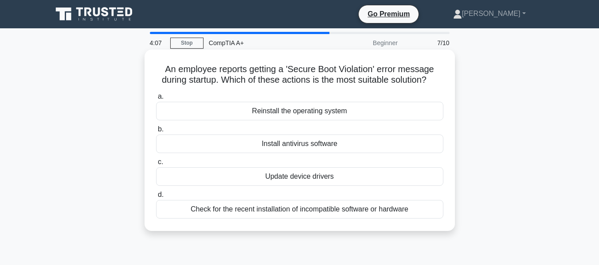
click at [304, 109] on div "Reinstall the operating system" at bounding box center [299, 111] width 287 height 19
click at [156, 100] on input "a. Reinstall the operating system" at bounding box center [156, 97] width 0 height 6
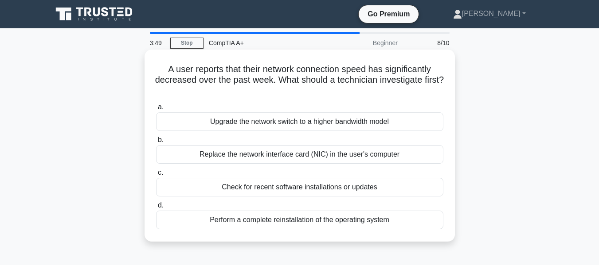
click at [300, 125] on div "Upgrade the network switch to a higher bandwidth model" at bounding box center [299, 122] width 287 height 19
click at [156, 110] on input "a. Upgrade the network switch to a higher bandwidth model" at bounding box center [156, 108] width 0 height 6
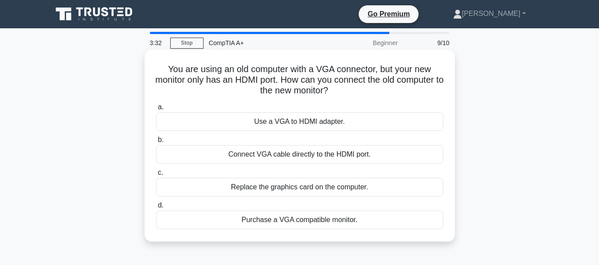
click at [310, 125] on div "Use a VGA to HDMI adapter." at bounding box center [299, 122] width 287 height 19
click at [156, 110] on input "a. Use a VGA to HDMI adapter." at bounding box center [156, 108] width 0 height 6
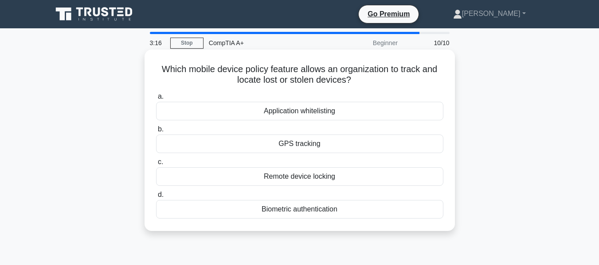
click at [297, 183] on div "Remote device locking" at bounding box center [299, 177] width 287 height 19
click at [156, 165] on input "c. Remote device locking" at bounding box center [156, 163] width 0 height 6
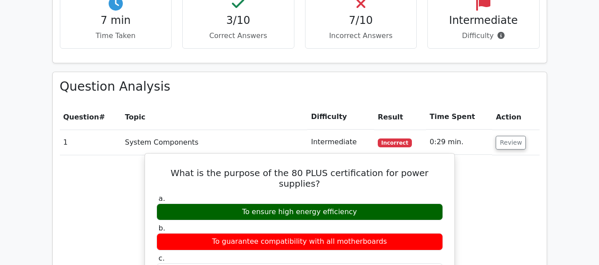
scroll to position [665, 0]
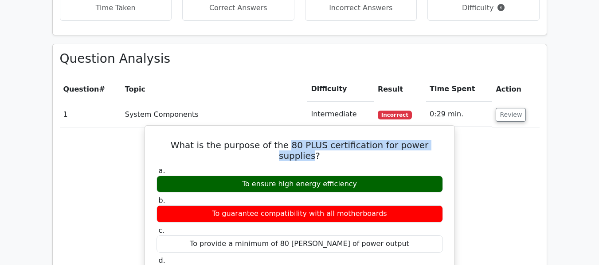
drag, startPoint x: 273, startPoint y: 126, endPoint x: 432, endPoint y: 114, distance: 159.5
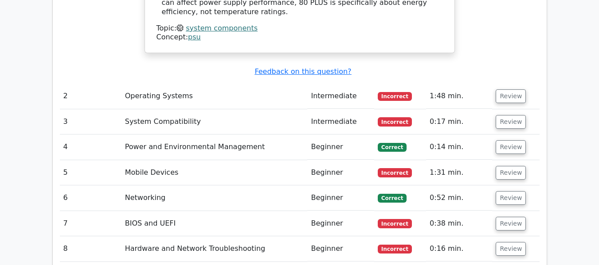
scroll to position [1152, 0]
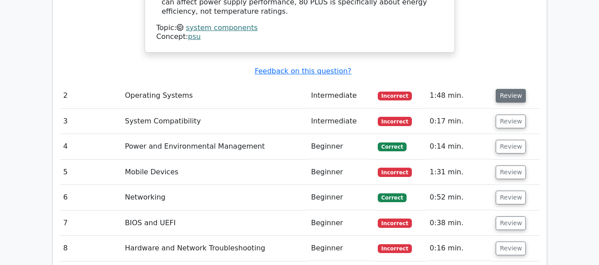
click at [502, 89] on button "Review" at bounding box center [511, 96] width 30 height 14
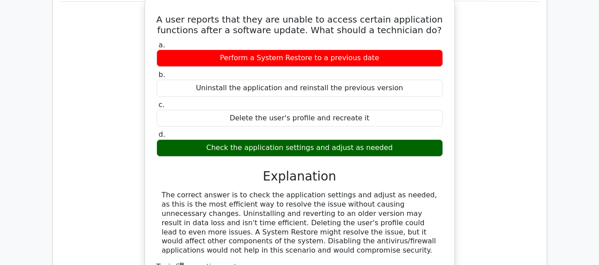
scroll to position [1374, 0]
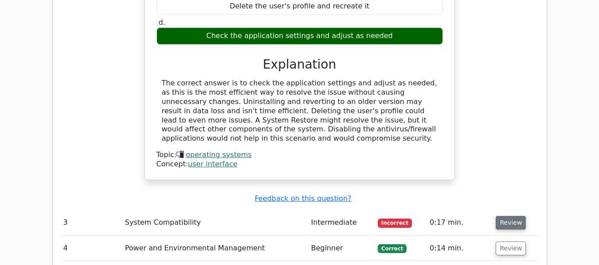
click at [511, 216] on button "Review" at bounding box center [511, 223] width 30 height 14
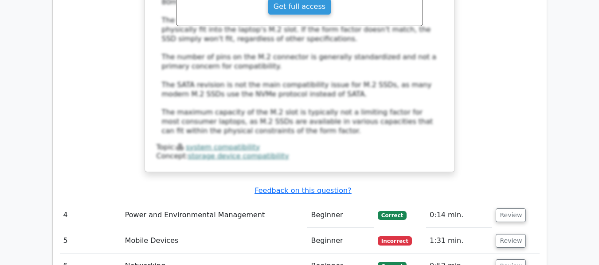
scroll to position [1861, 0]
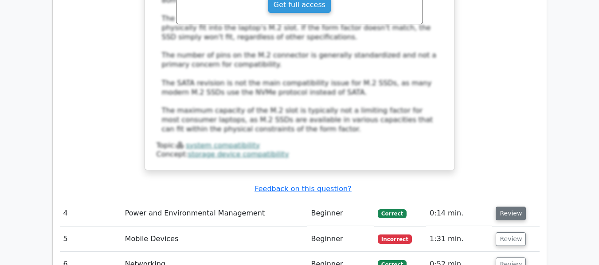
click at [504, 207] on button "Review" at bounding box center [511, 214] width 30 height 14
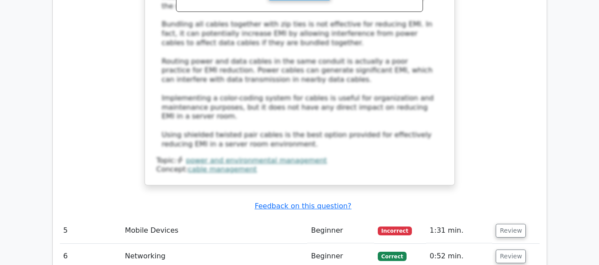
scroll to position [2349, 0]
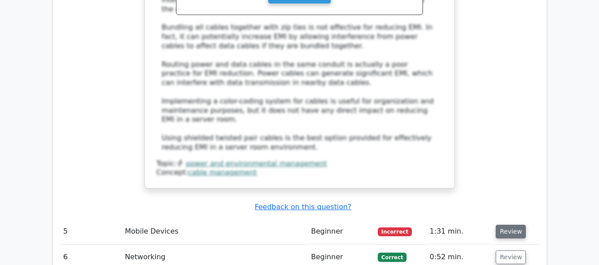
click at [507, 225] on button "Review" at bounding box center [511, 232] width 30 height 14
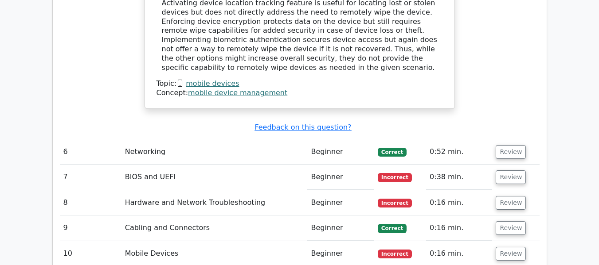
scroll to position [2969, 0]
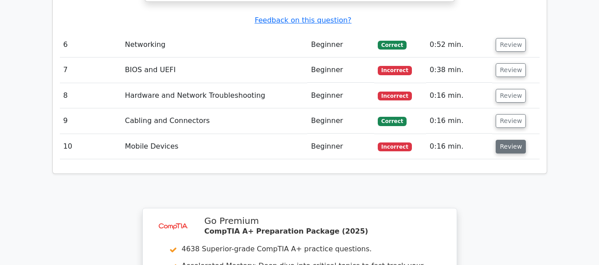
click at [509, 140] on button "Review" at bounding box center [511, 147] width 30 height 14
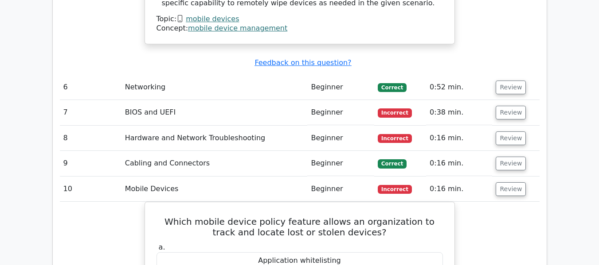
scroll to position [2925, 0]
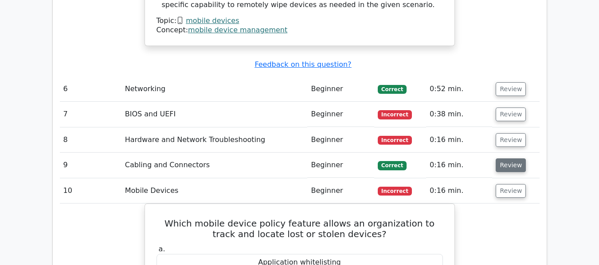
click at [513, 159] on button "Review" at bounding box center [511, 166] width 30 height 14
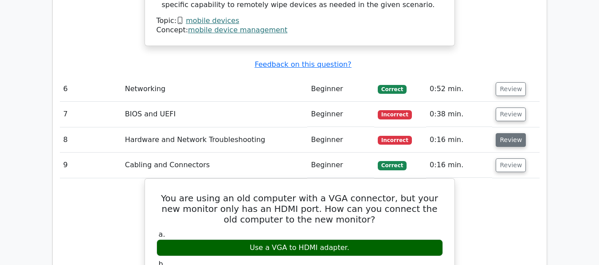
click at [498, 133] on button "Review" at bounding box center [511, 140] width 30 height 14
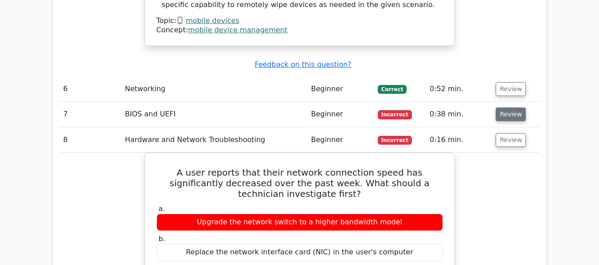
click at [503, 108] on button "Review" at bounding box center [511, 115] width 30 height 14
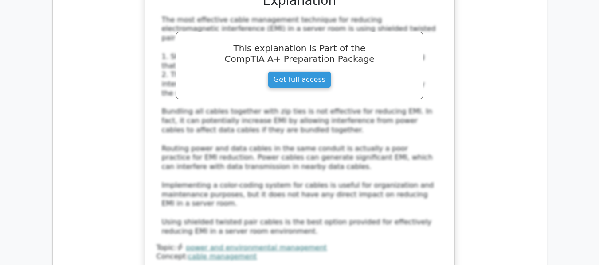
scroll to position [2349, 0]
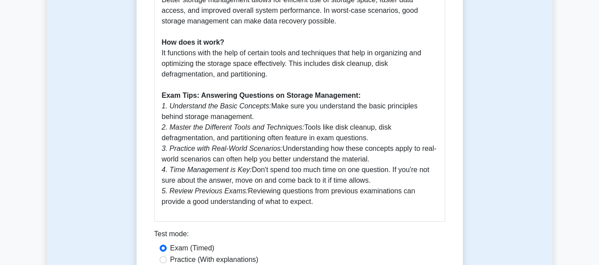
scroll to position [357, 0]
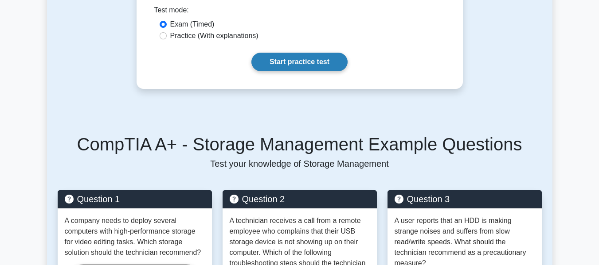
click at [316, 66] on link "Start practice test" at bounding box center [299, 62] width 96 height 19
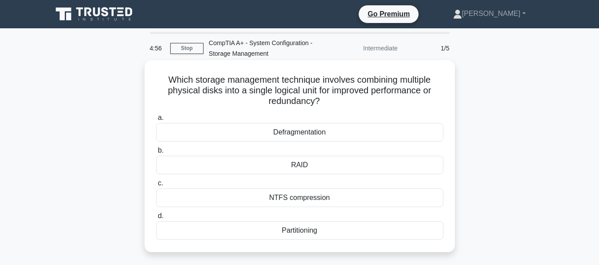
click at [325, 168] on div "RAID" at bounding box center [299, 165] width 287 height 19
click at [156, 154] on input "b. RAID" at bounding box center [156, 151] width 0 height 6
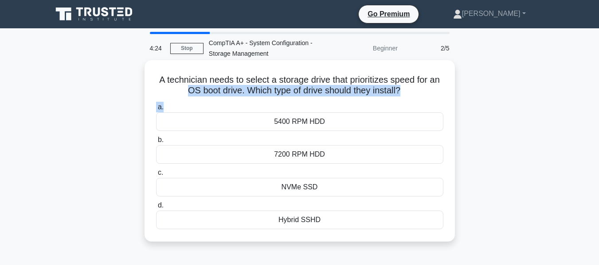
drag, startPoint x: 180, startPoint y: 90, endPoint x: 251, endPoint y: 99, distance: 71.0
click at [246, 100] on div "A technician needs to select a storage drive that prioritizes speed for an OS b…" at bounding box center [299, 151] width 303 height 175
click at [278, 99] on div "A technician needs to select a storage drive that prioritizes speed for an OS b…" at bounding box center [299, 151] width 303 height 175
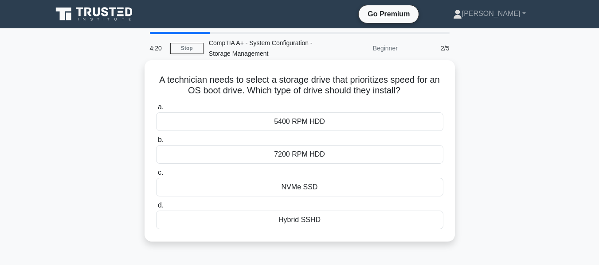
click at [289, 160] on div "7200 RPM HDD" at bounding box center [299, 154] width 287 height 19
click at [156, 143] on input "b. 7200 RPM HDD" at bounding box center [156, 140] width 0 height 6
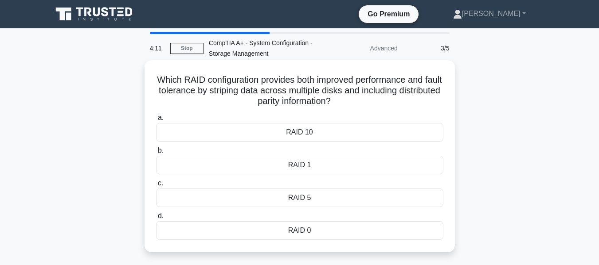
click at [308, 199] on div "RAID 5" at bounding box center [299, 198] width 287 height 19
click at [156, 187] on input "c. RAID 5" at bounding box center [156, 184] width 0 height 6
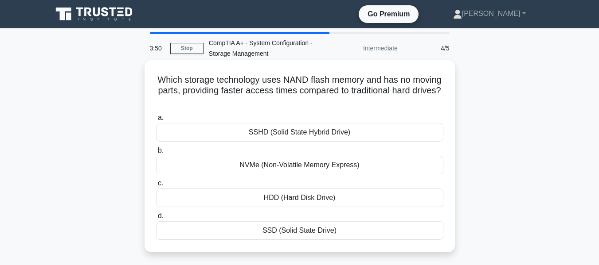
click at [294, 230] on div "SSD (Solid State Drive)" at bounding box center [299, 231] width 287 height 19
click at [156, 219] on input "d. SSD (Solid State Drive)" at bounding box center [156, 217] width 0 height 6
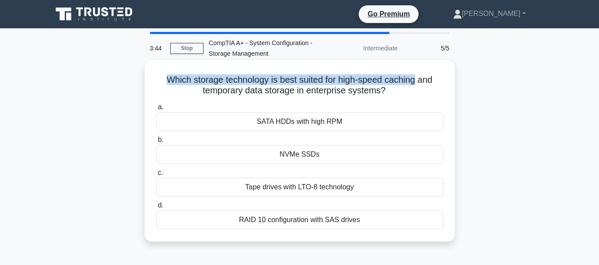
drag, startPoint x: 167, startPoint y: 82, endPoint x: 418, endPoint y: 81, distance: 251.7
click at [418, 81] on h5 "Which storage technology is best suited for high-speed caching and temporary da…" at bounding box center [299, 85] width 289 height 22
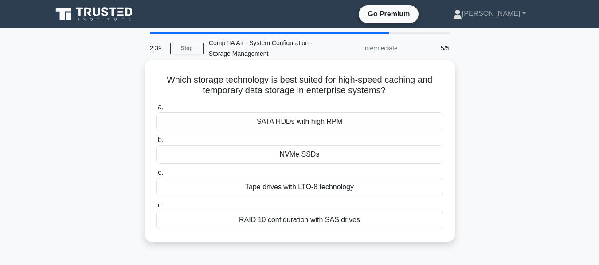
click at [302, 191] on div "Tape drives with LTO-8 technology" at bounding box center [299, 187] width 287 height 19
click at [156, 176] on input "c. Tape drives with LTO-8 technology" at bounding box center [156, 173] width 0 height 6
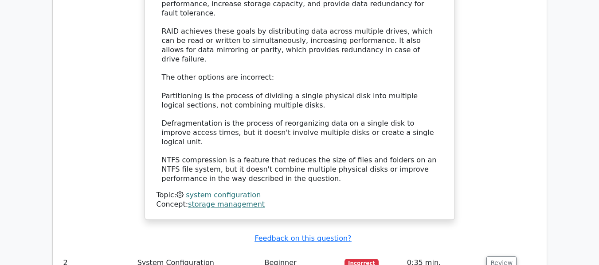
scroll to position [1019, 0]
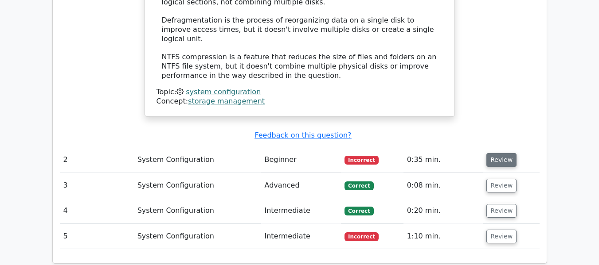
click at [506, 153] on button "Review" at bounding box center [501, 160] width 30 height 14
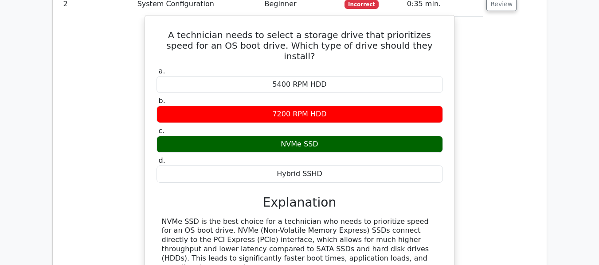
scroll to position [1197, 0]
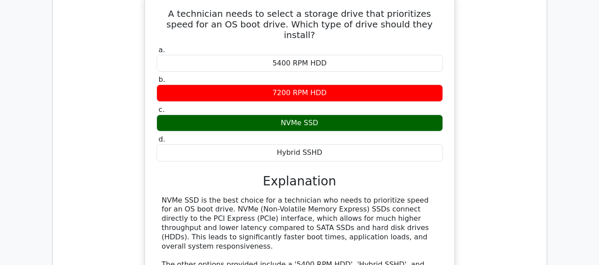
drag, startPoint x: 203, startPoint y: 178, endPoint x: 351, endPoint y: 179, distance: 147.2
drag, startPoint x: 332, startPoint y: 200, endPoint x: 366, endPoint y: 201, distance: 34.1
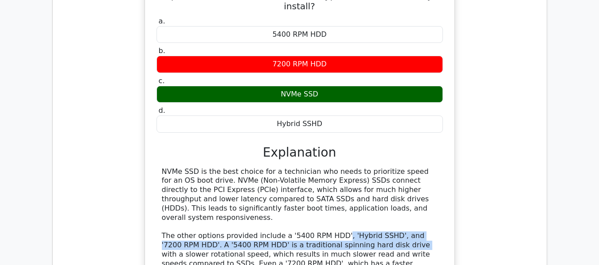
scroll to position [1241, 0]
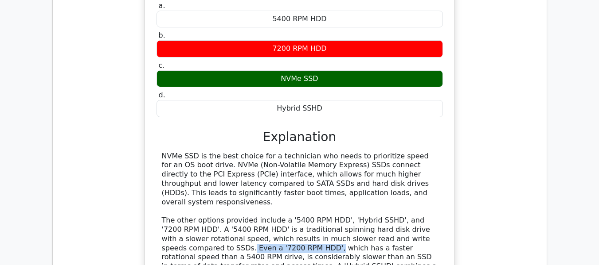
drag, startPoint x: 180, startPoint y: 181, endPoint x: 259, endPoint y: 180, distance: 78.5
click at [258, 179] on div "NVMe SSD is the best choice for a technician who needs to prioritize speed for …" at bounding box center [300, 235] width 276 height 166
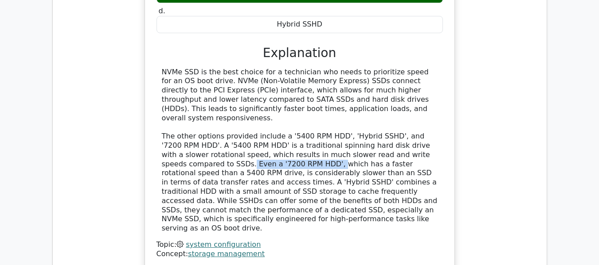
scroll to position [1463, 0]
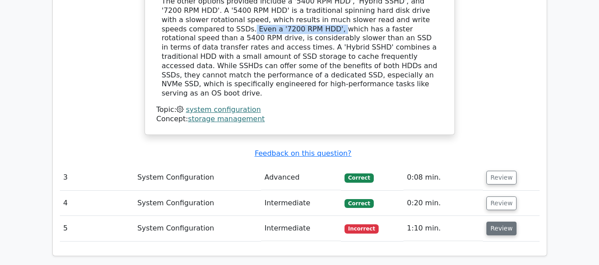
click at [495, 222] on button "Review" at bounding box center [501, 229] width 30 height 14
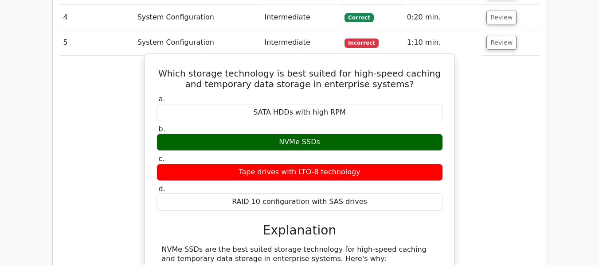
scroll to position [1684, 0]
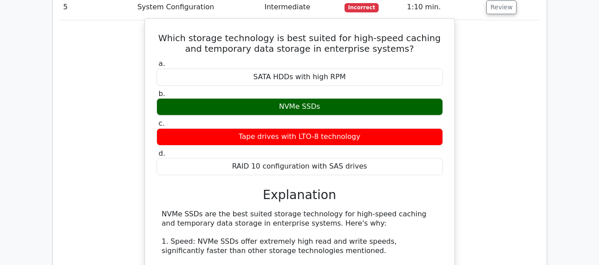
drag, startPoint x: 215, startPoint y: 191, endPoint x: 363, endPoint y: 199, distance: 147.4
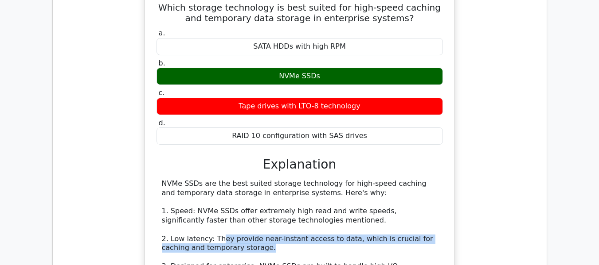
scroll to position [1729, 0]
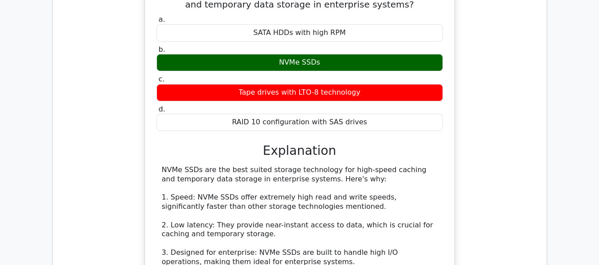
drag, startPoint x: 187, startPoint y: 213, endPoint x: 277, endPoint y: 214, distance: 90.9
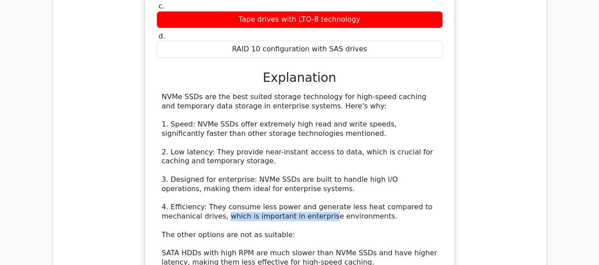
scroll to position [1817, 0]
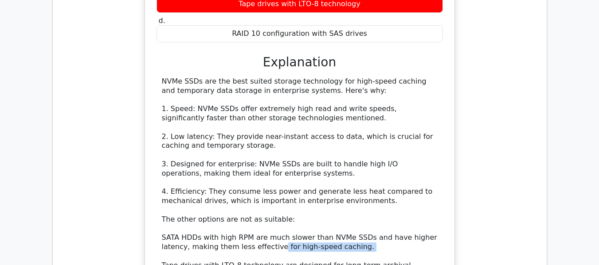
drag, startPoint x: 243, startPoint y: 170, endPoint x: 323, endPoint y: 175, distance: 80.4
click at [323, 175] on div "NVMe SSDs are the best suited storage technology for high-speed caching and tem…" at bounding box center [300, 210] width 276 height 267
drag, startPoint x: 163, startPoint y: 190, endPoint x: 220, endPoint y: 189, distance: 57.6
click at [220, 189] on div "NVMe SSDs are the best suited storage technology for high-speed caching and tem…" at bounding box center [300, 210] width 276 height 267
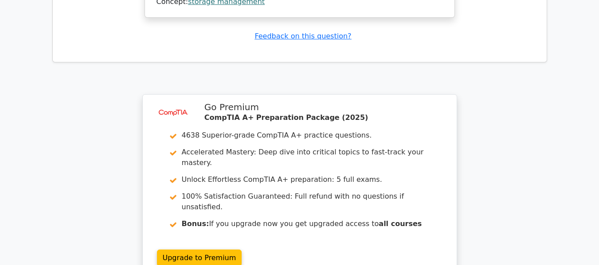
scroll to position [2274, 0]
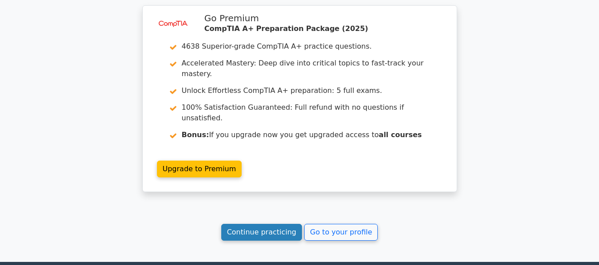
click at [266, 224] on link "Continue practicing" at bounding box center [261, 232] width 81 height 17
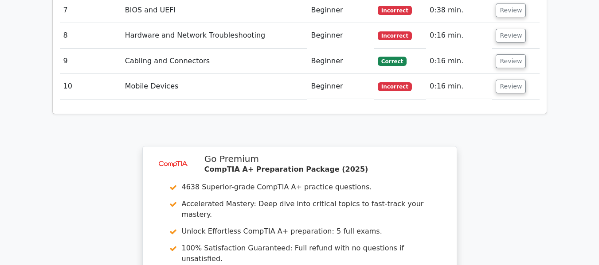
scroll to position [1555, 0]
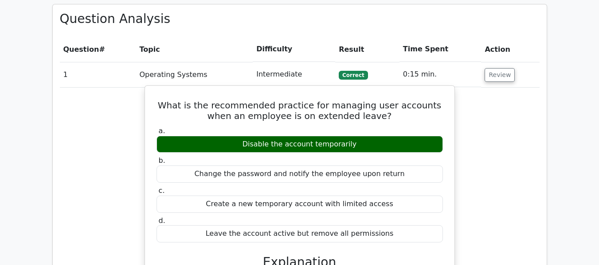
scroll to position [587, 0]
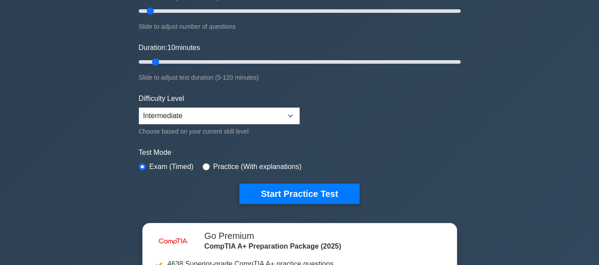
scroll to position [222, 0]
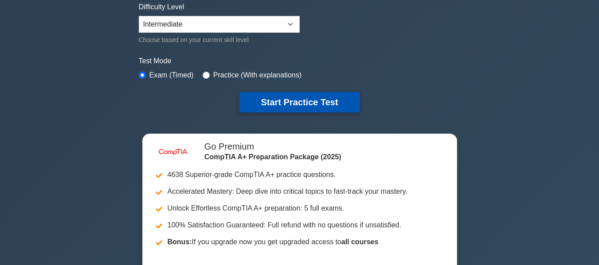
drag, startPoint x: 277, startPoint y: 100, endPoint x: 265, endPoint y: 109, distance: 14.5
click at [277, 100] on button "Start Practice Test" at bounding box center [299, 102] width 120 height 20
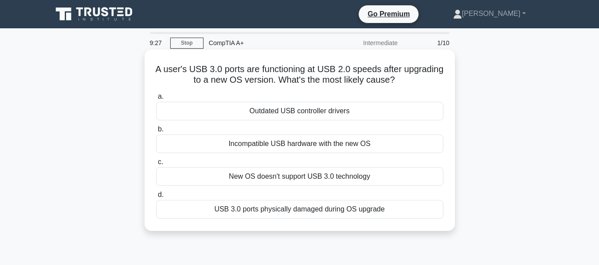
click at [320, 112] on div "Outdated USB controller drivers" at bounding box center [299, 111] width 287 height 19
click at [156, 100] on input "a. Outdated USB controller drivers" at bounding box center [156, 97] width 0 height 6
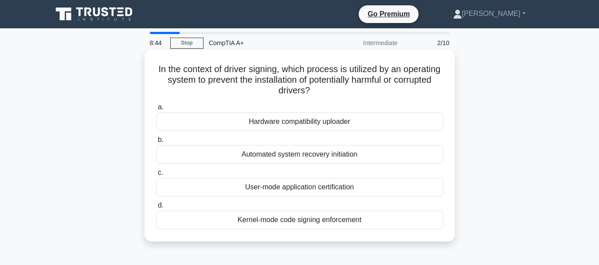
click at [202, 193] on div "User-mode application certification" at bounding box center [299, 187] width 287 height 19
click at [156, 176] on input "c. User-mode application certification" at bounding box center [156, 173] width 0 height 6
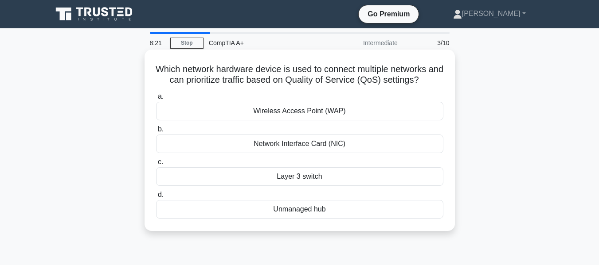
click at [321, 114] on div "Wireless Access Point (WAP)" at bounding box center [299, 111] width 287 height 19
click at [156, 100] on input "a. [GEOGRAPHIC_DATA] (WAP)" at bounding box center [156, 97] width 0 height 6
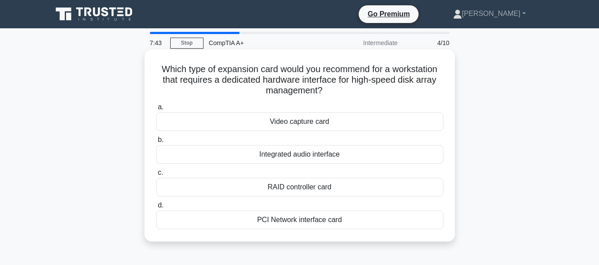
click at [290, 187] on div "RAID controller card" at bounding box center [299, 187] width 287 height 19
click at [156, 176] on input "c. RAID controller card" at bounding box center [156, 173] width 0 height 6
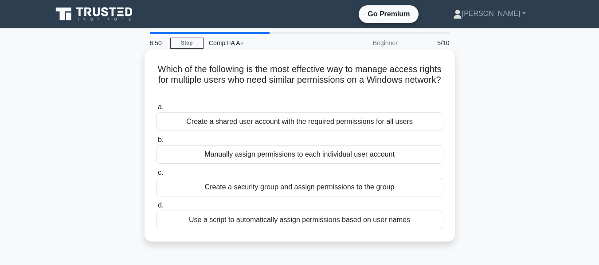
click at [323, 186] on div "Create a security group and assign permissions to the group" at bounding box center [299, 187] width 287 height 19
click at [156, 176] on input "c. Create a security group and assign permissions to the group" at bounding box center [156, 173] width 0 height 6
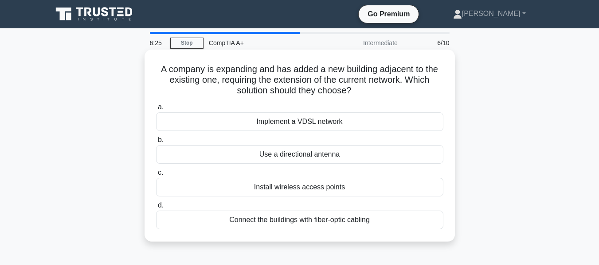
click at [320, 221] on div "Connect the buildings with fiber-optic cabling" at bounding box center [299, 220] width 287 height 19
click at [156, 209] on input "d. Connect the buildings with fiber-optic cabling" at bounding box center [156, 206] width 0 height 6
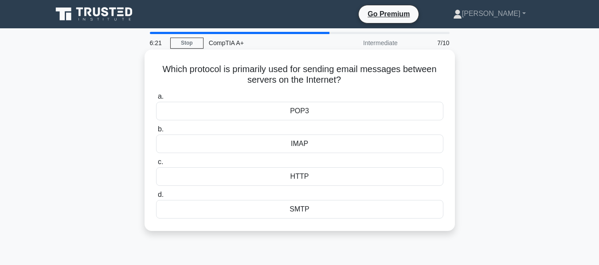
click at [309, 212] on div "SMTP" at bounding box center [299, 209] width 287 height 19
click at [156, 198] on input "d. SMTP" at bounding box center [156, 195] width 0 height 6
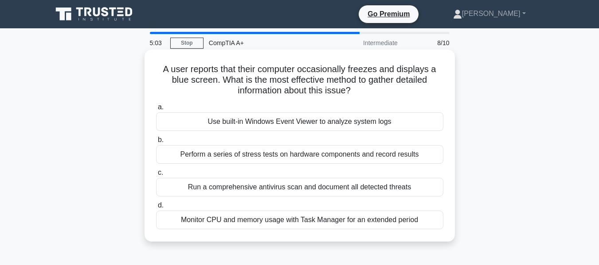
click at [342, 118] on div "Use built-in Windows Event Viewer to analyze system logs" at bounding box center [299, 122] width 287 height 19
click at [156, 110] on input "a. Use built-in Windows Event Viewer to analyze system logs" at bounding box center [156, 108] width 0 height 6
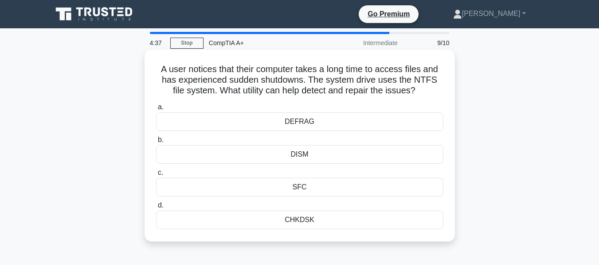
click at [319, 221] on div "CHKDSK" at bounding box center [299, 220] width 287 height 19
click at [156, 209] on input "d. CHKDSK" at bounding box center [156, 206] width 0 height 6
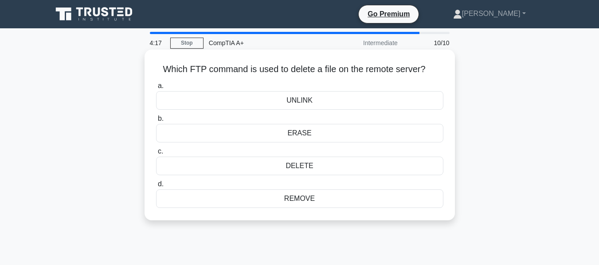
click at [309, 135] on div "ERASE" at bounding box center [299, 133] width 287 height 19
click at [156, 122] on input "b. ERASE" at bounding box center [156, 119] width 0 height 6
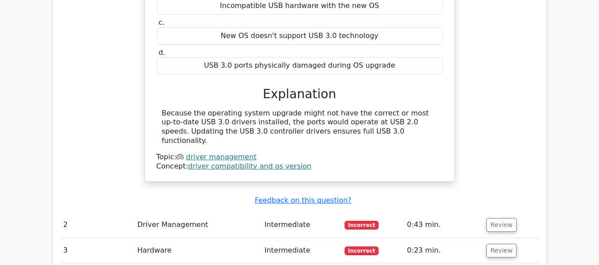
scroll to position [886, 0]
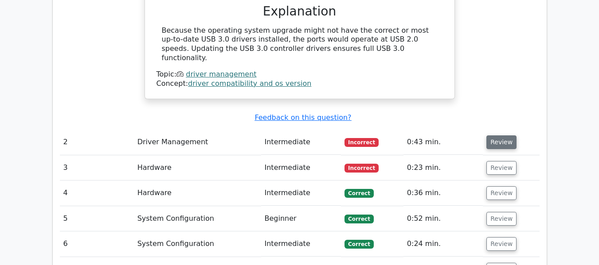
click at [496, 136] on button "Review" at bounding box center [501, 143] width 30 height 14
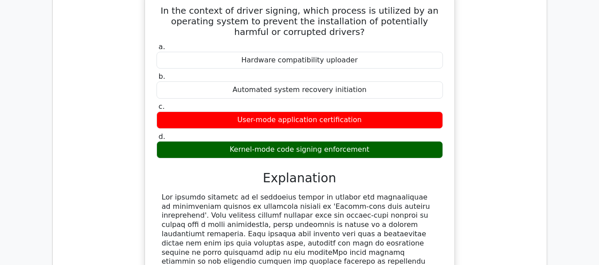
scroll to position [1064, 0]
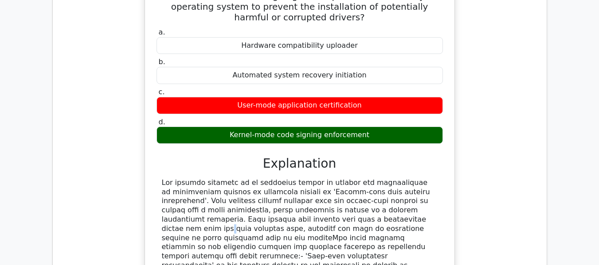
drag, startPoint x: 212, startPoint y: 192, endPoint x: 218, endPoint y: 193, distance: 6.2
click at [218, 193] on div at bounding box center [300, 262] width 276 height 166
drag, startPoint x: 279, startPoint y: 190, endPoint x: 334, endPoint y: 193, distance: 54.6
click at [334, 193] on div at bounding box center [300, 262] width 276 height 166
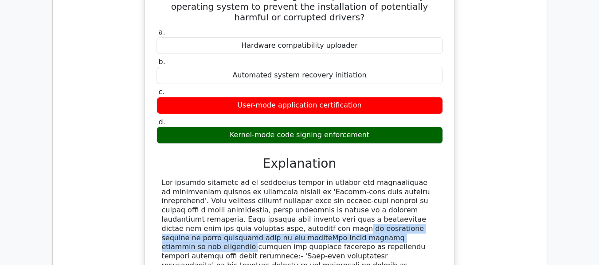
drag, startPoint x: 337, startPoint y: 193, endPoint x: 400, endPoint y: 196, distance: 63.0
click at [399, 196] on div at bounding box center [300, 262] width 276 height 166
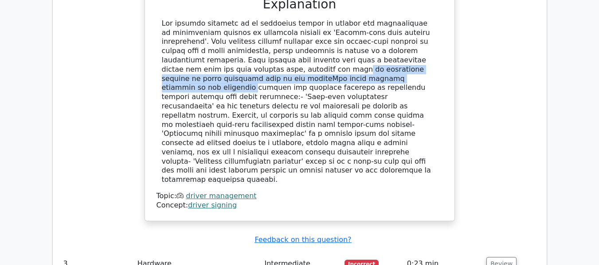
scroll to position [1241, 0]
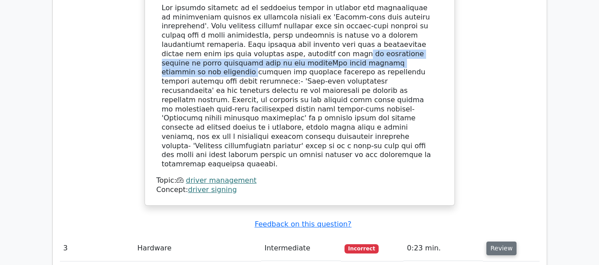
click at [490, 242] on button "Review" at bounding box center [501, 249] width 30 height 14
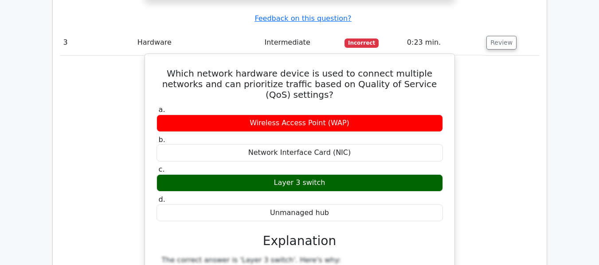
scroll to position [1463, 0]
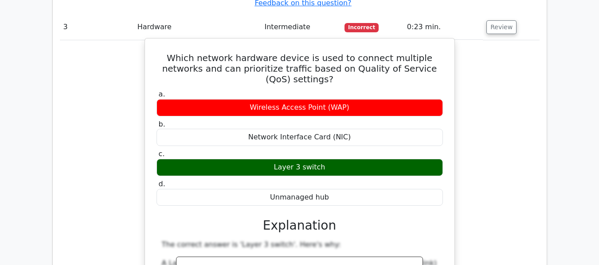
drag, startPoint x: 300, startPoint y: 235, endPoint x: 281, endPoint y: 233, distance: 19.6
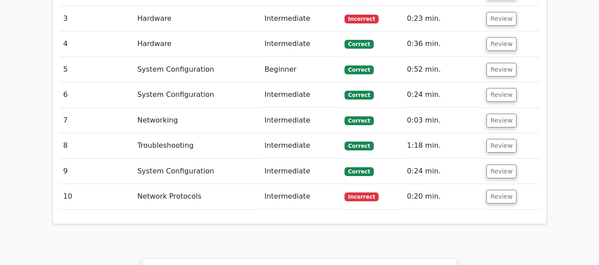
scroll to position [991, 0]
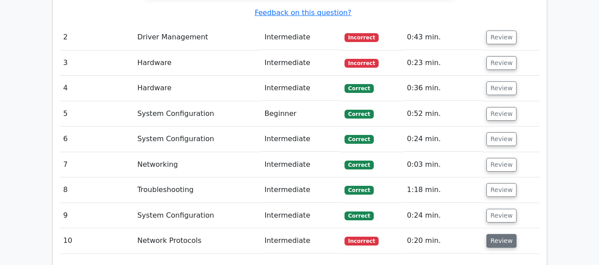
click at [497, 234] on button "Review" at bounding box center [501, 241] width 30 height 14
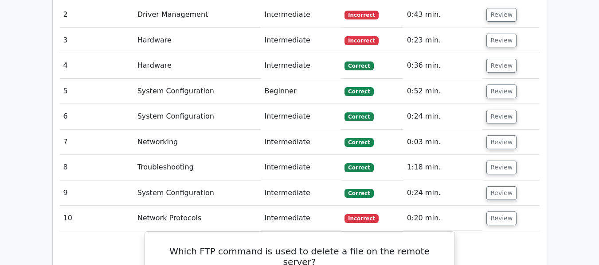
scroll to position [1036, 0]
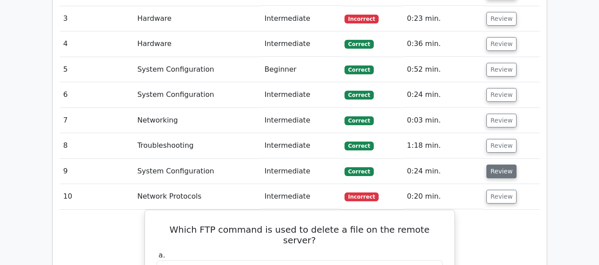
drag, startPoint x: 507, startPoint y: 145, endPoint x: 501, endPoint y: 143, distance: 5.9
click at [505, 165] on button "Review" at bounding box center [501, 172] width 30 height 14
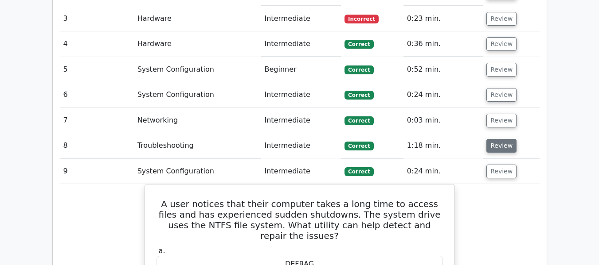
click at [499, 139] on button "Review" at bounding box center [501, 146] width 30 height 14
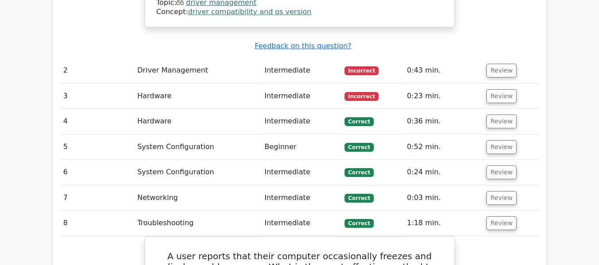
scroll to position [947, 0]
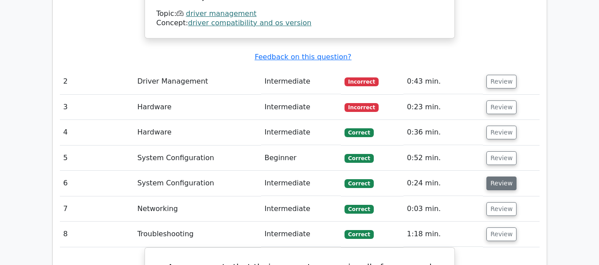
click at [489, 177] on button "Review" at bounding box center [501, 184] width 30 height 14
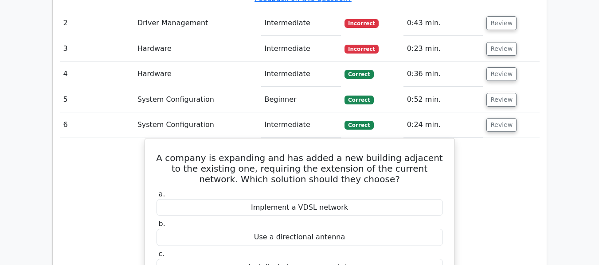
scroll to position [991, 0]
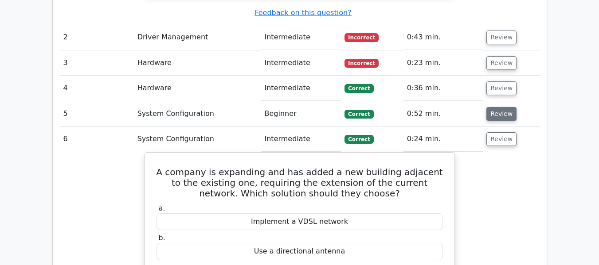
click at [488, 107] on button "Review" at bounding box center [501, 114] width 30 height 14
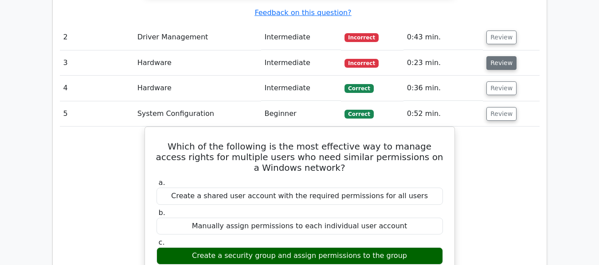
click at [499, 56] on button "Review" at bounding box center [501, 63] width 30 height 14
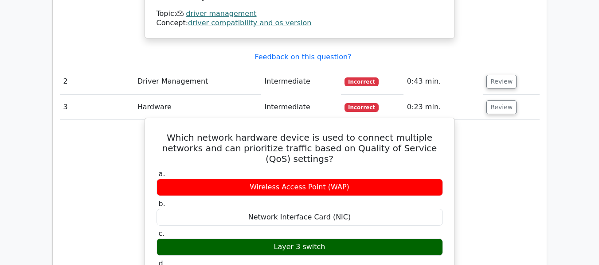
scroll to position [903, 0]
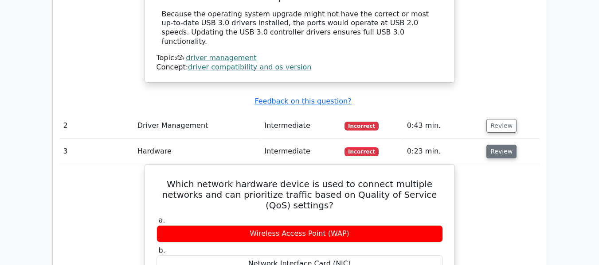
click at [492, 145] on button "Review" at bounding box center [501, 152] width 30 height 14
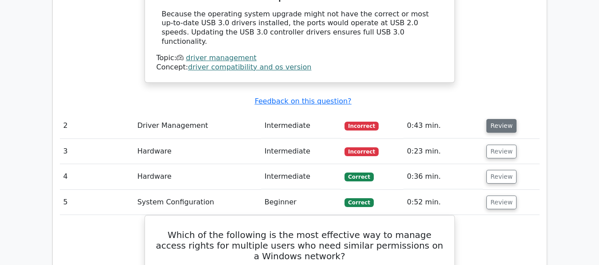
click at [502, 119] on button "Review" at bounding box center [501, 126] width 30 height 14
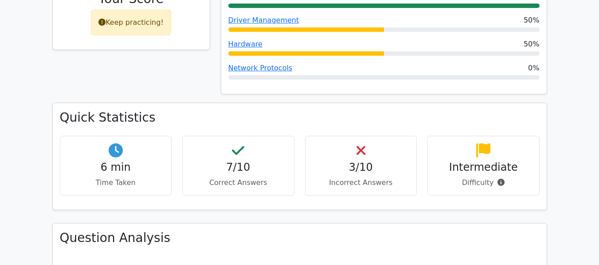
scroll to position [415, 0]
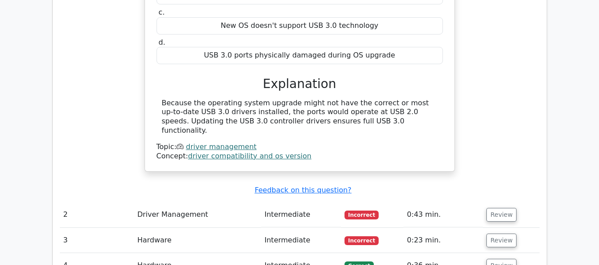
scroll to position [814, 0]
drag, startPoint x: 550, startPoint y: 99, endPoint x: 471, endPoint y: 64, distance: 85.7
